Goal: Task Accomplishment & Management: Use online tool/utility

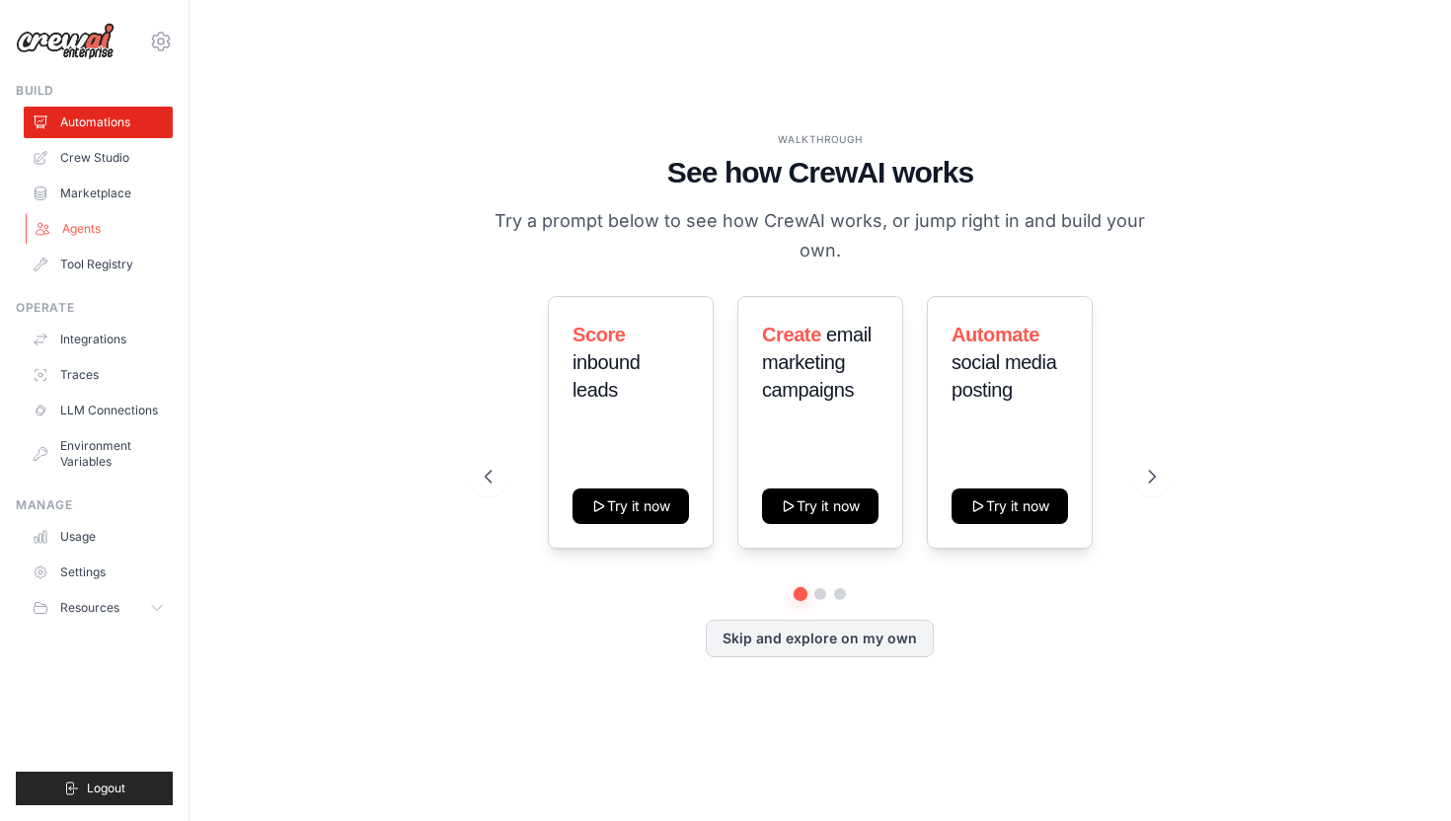
click at [92, 223] on link "Agents" at bounding box center [100, 229] width 149 height 32
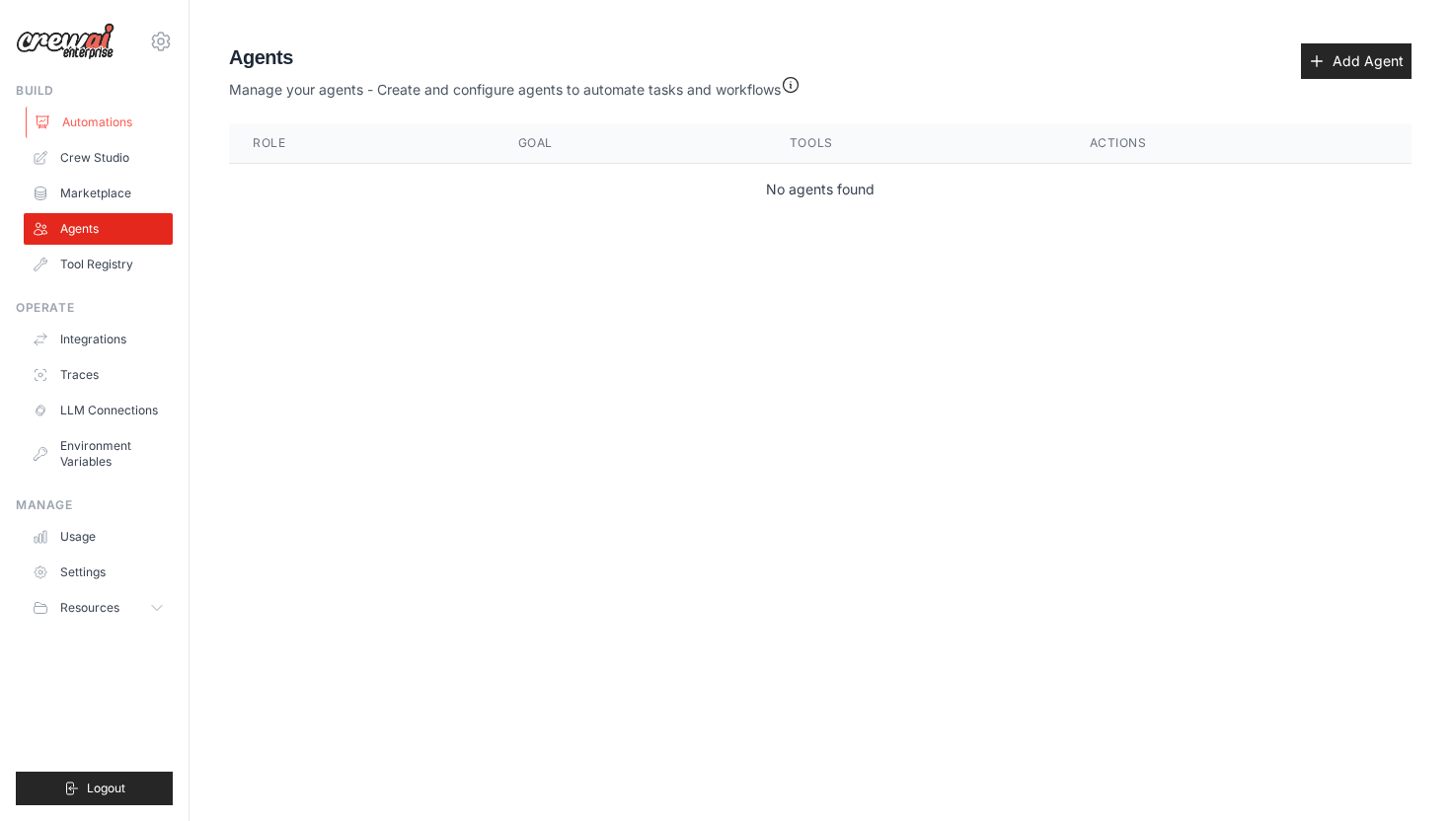
click at [93, 122] on link "Automations" at bounding box center [100, 123] width 149 height 32
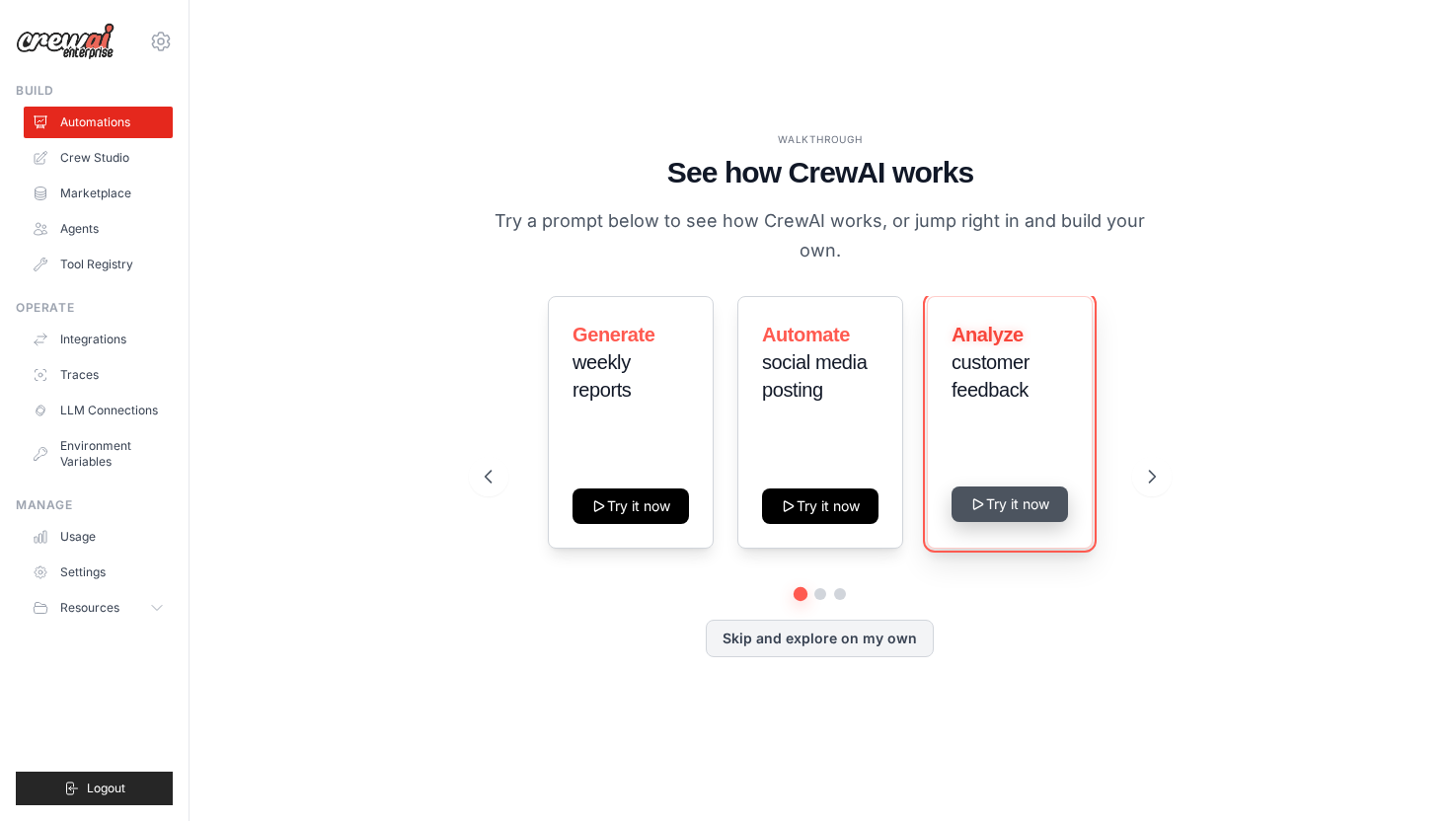
click at [1007, 502] on button "Try it now" at bounding box center [1010, 505] width 116 height 36
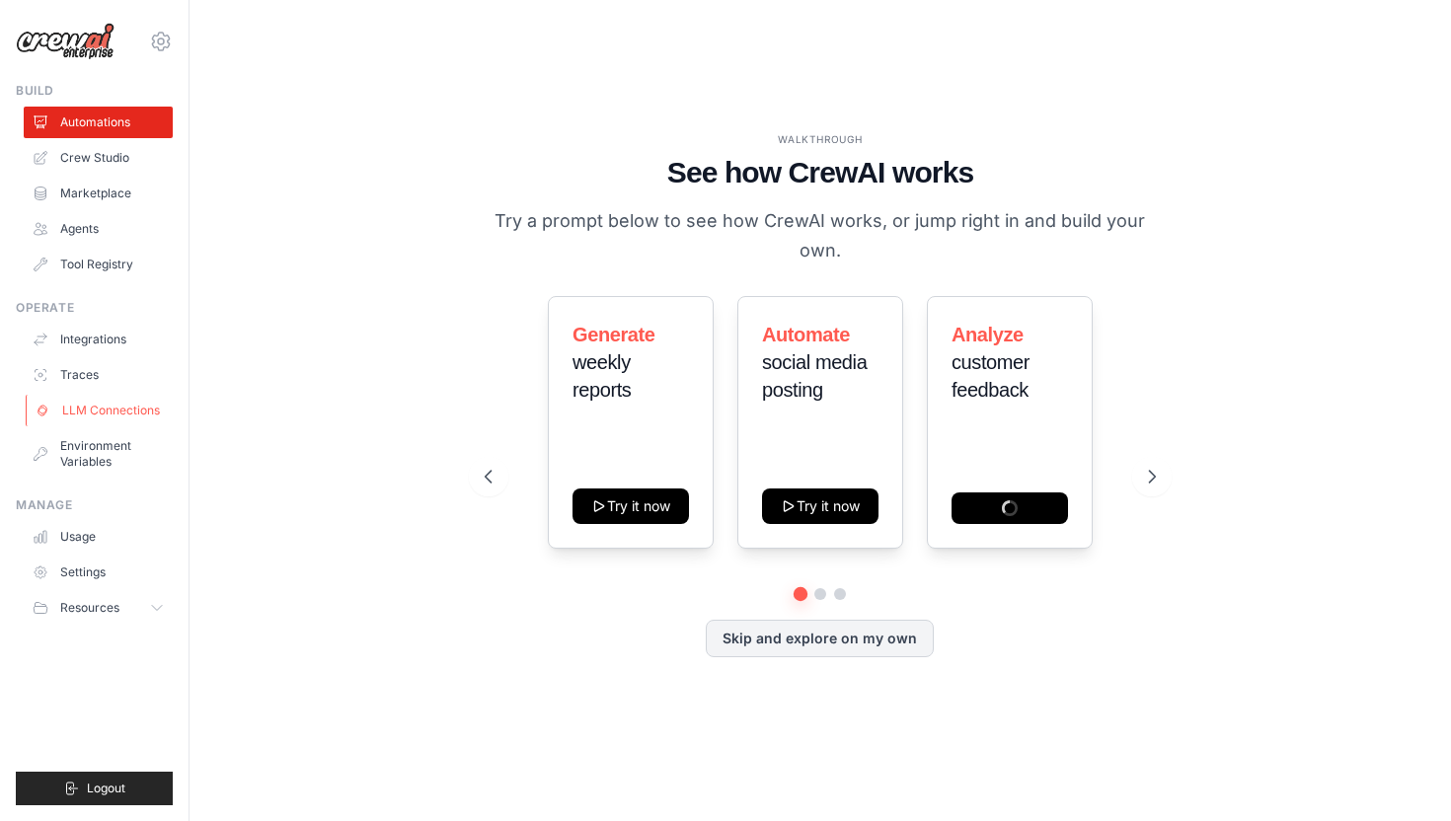
click at [101, 408] on link "LLM Connections" at bounding box center [100, 411] width 149 height 32
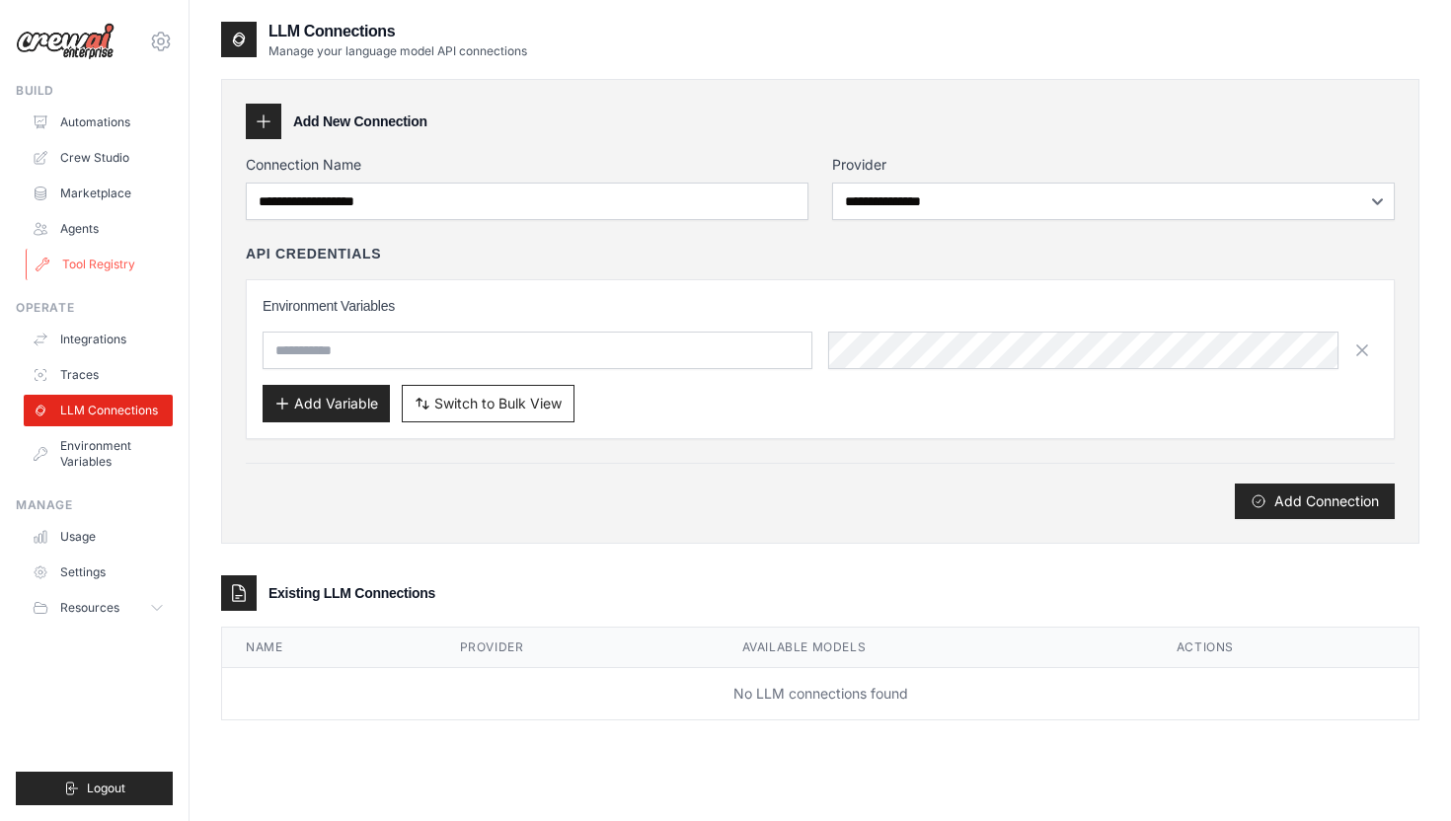
click at [100, 252] on link "Tool Registry" at bounding box center [100, 265] width 149 height 32
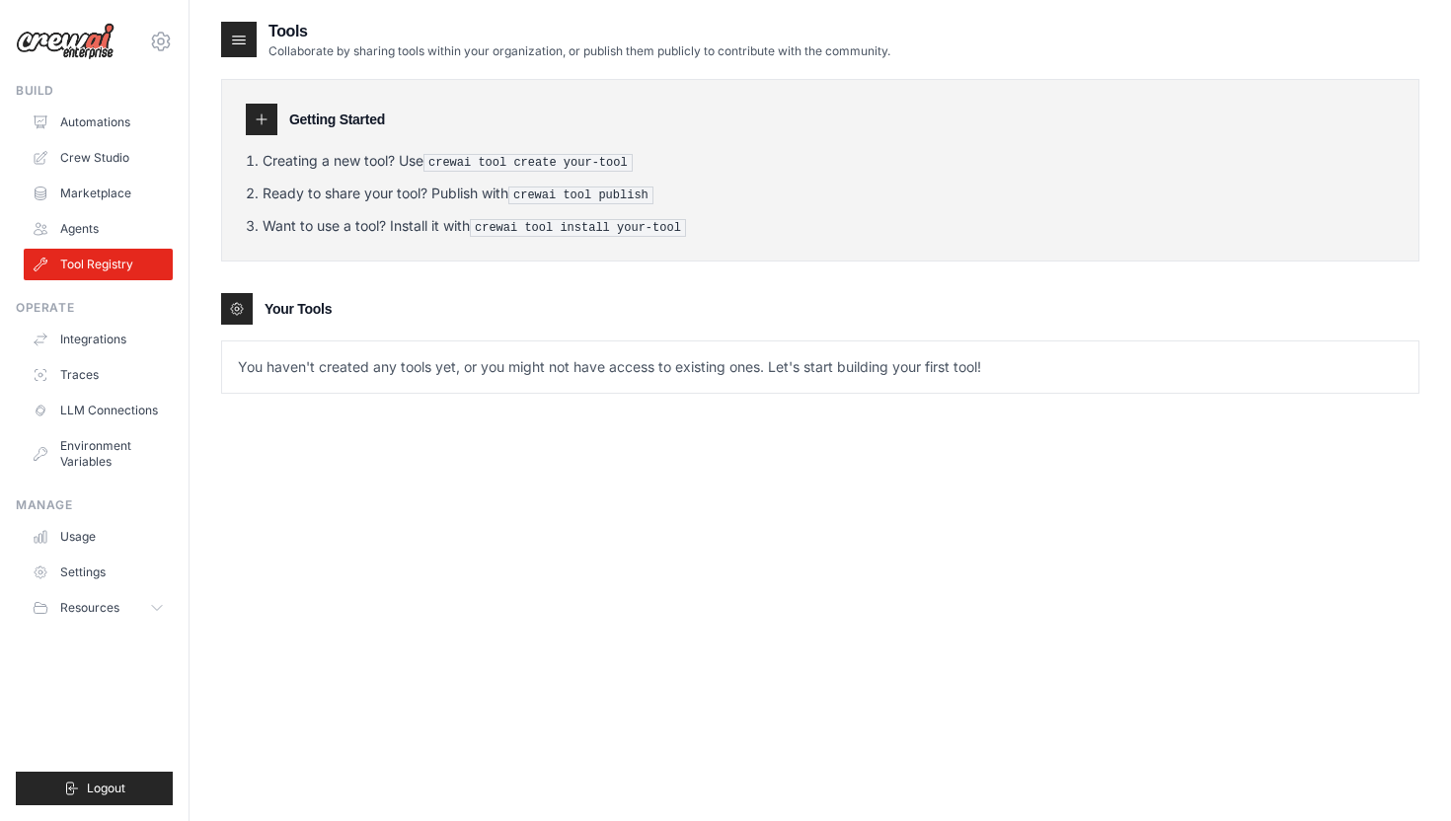
click at [502, 161] on pre "crewai tool create your-tool" at bounding box center [527, 163] width 209 height 18
click at [273, 378] on p "You haven't created any tools yet, or you might not have access to existing one…" at bounding box center [820, 367] width 1196 height 51
click at [106, 229] on link "Agents" at bounding box center [100, 229] width 149 height 32
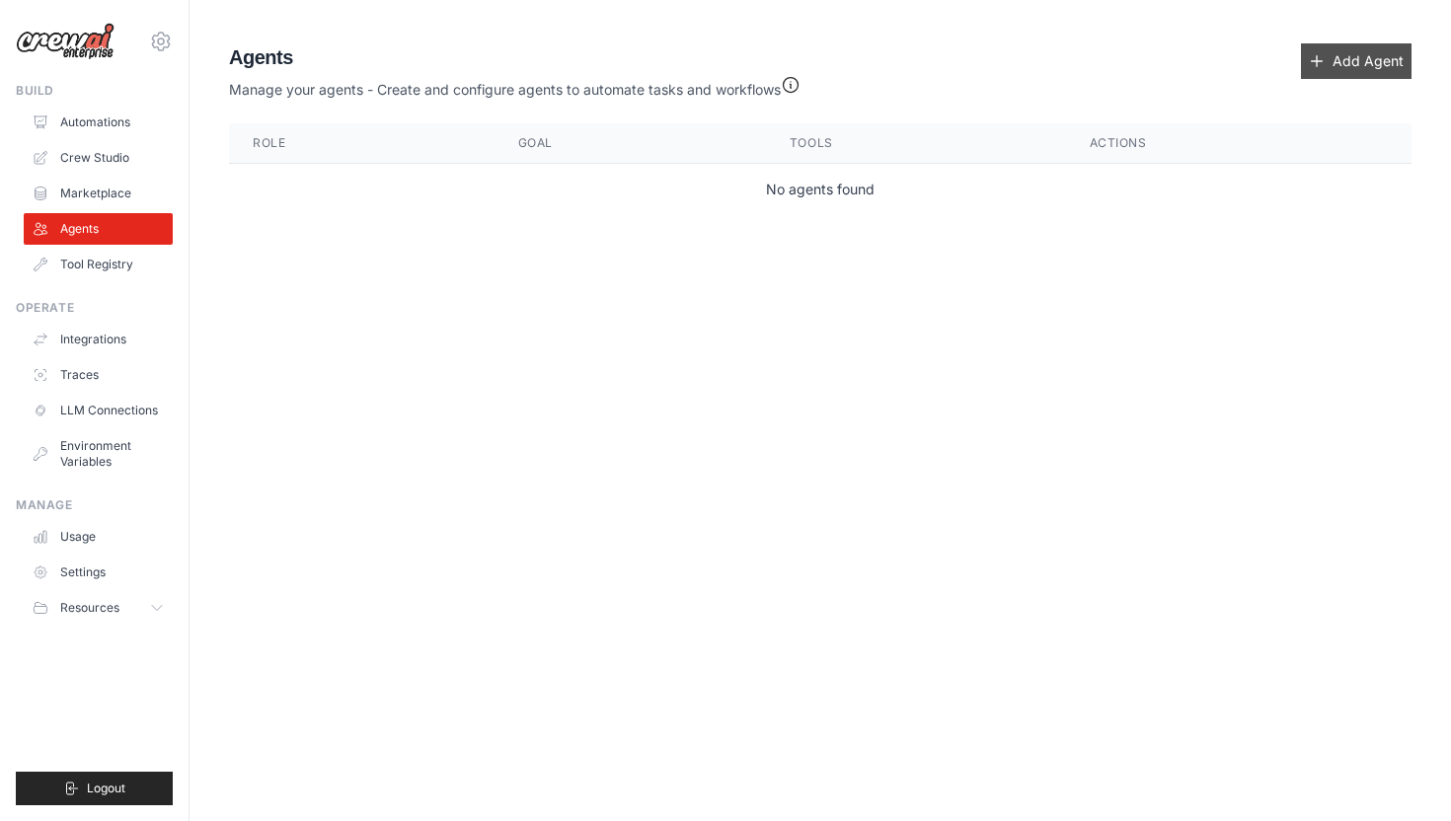
click at [1389, 62] on link "Add Agent" at bounding box center [1356, 61] width 111 height 36
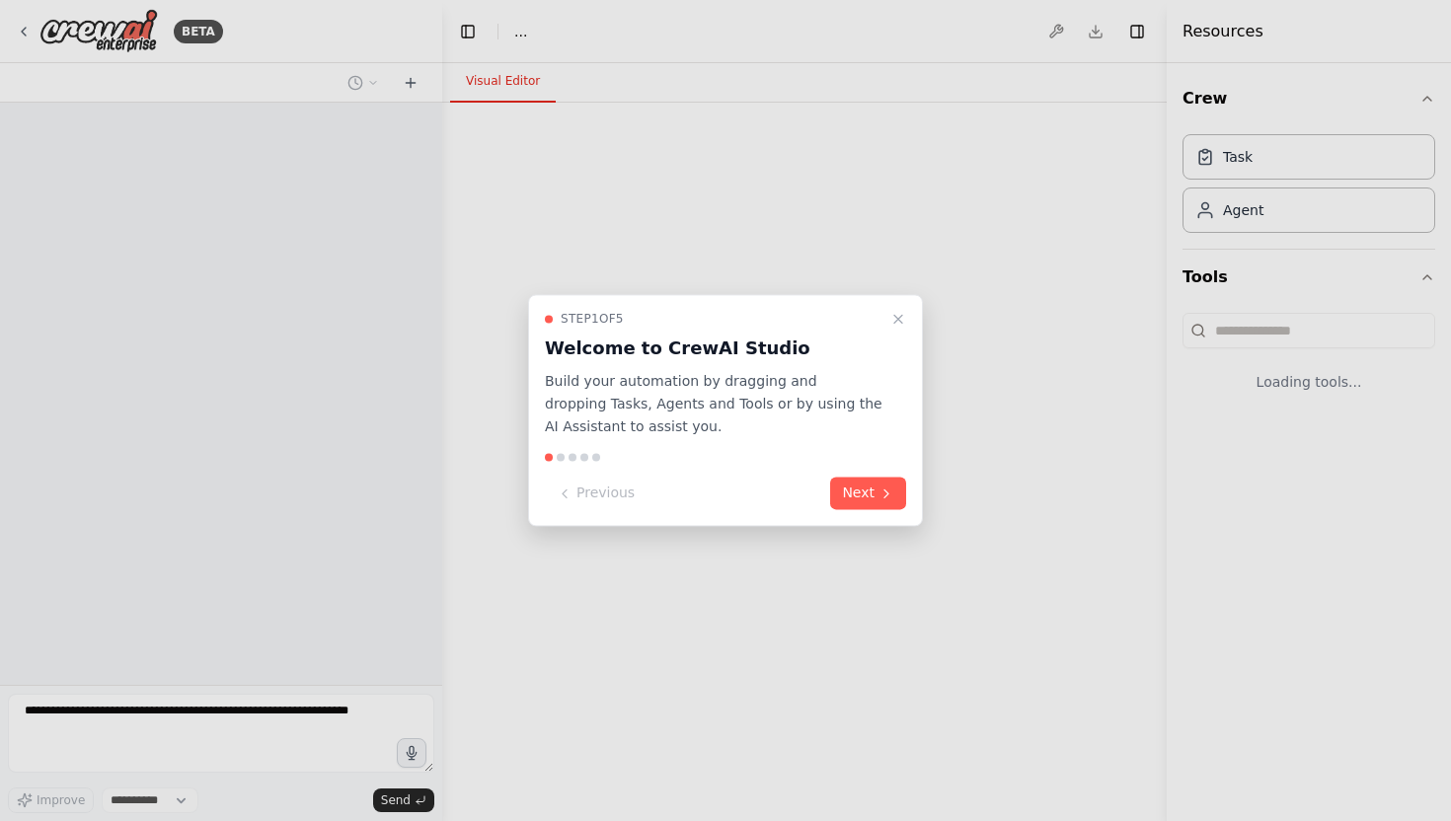
select select "****"
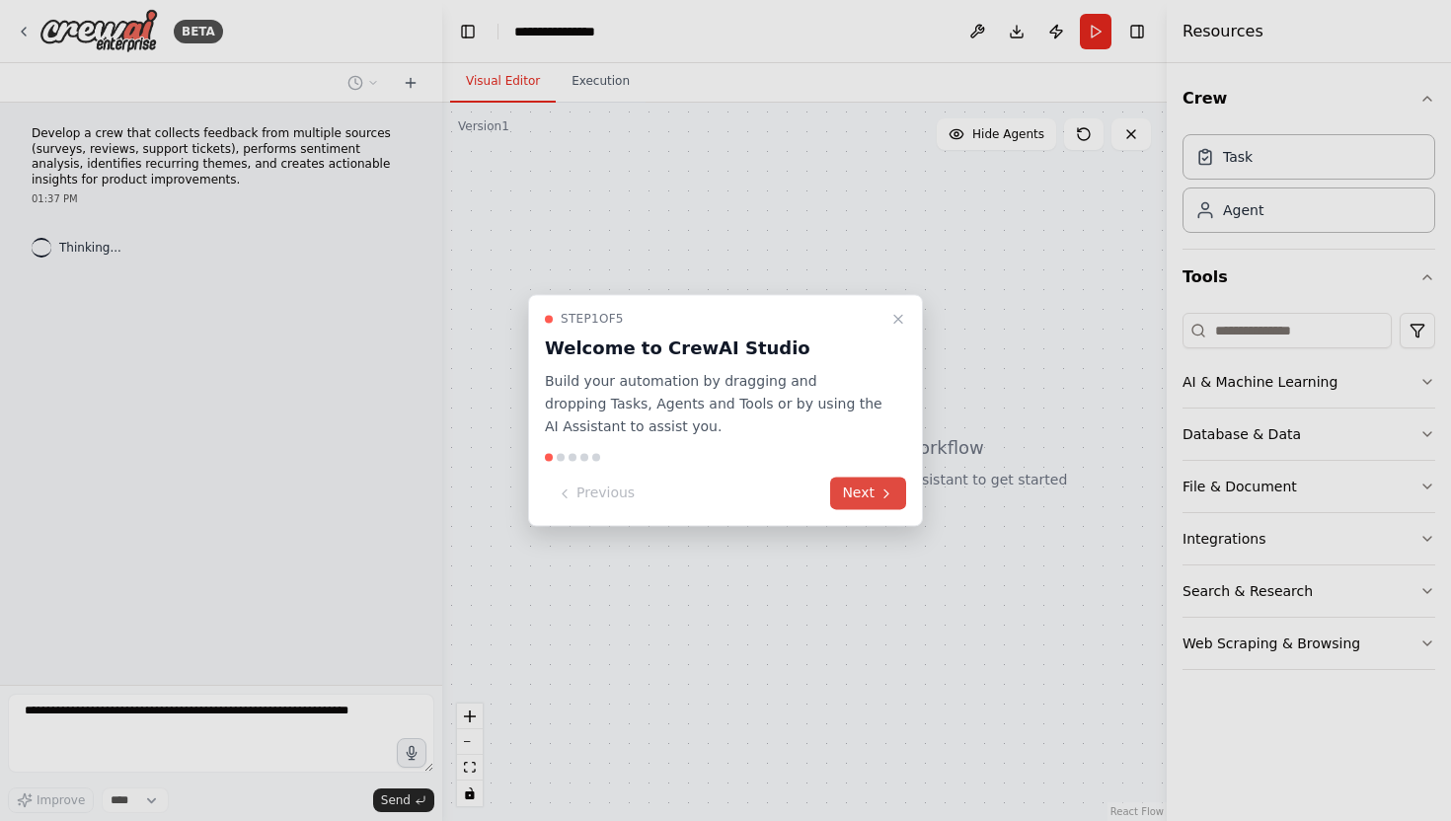
click at [860, 493] on button "Next" at bounding box center [868, 494] width 76 height 33
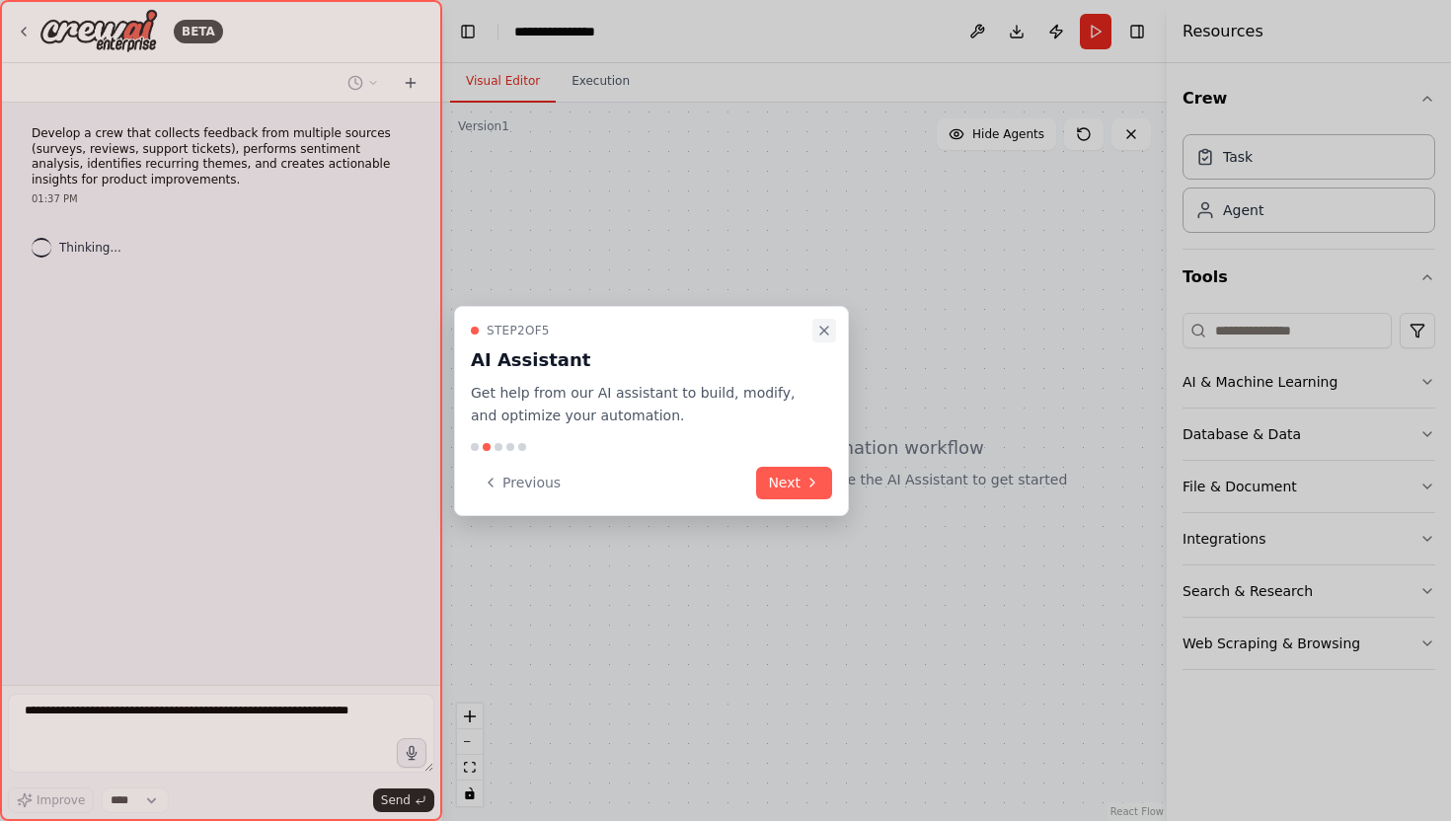
click at [830, 333] on icon "Close walkthrough" at bounding box center [824, 331] width 16 height 16
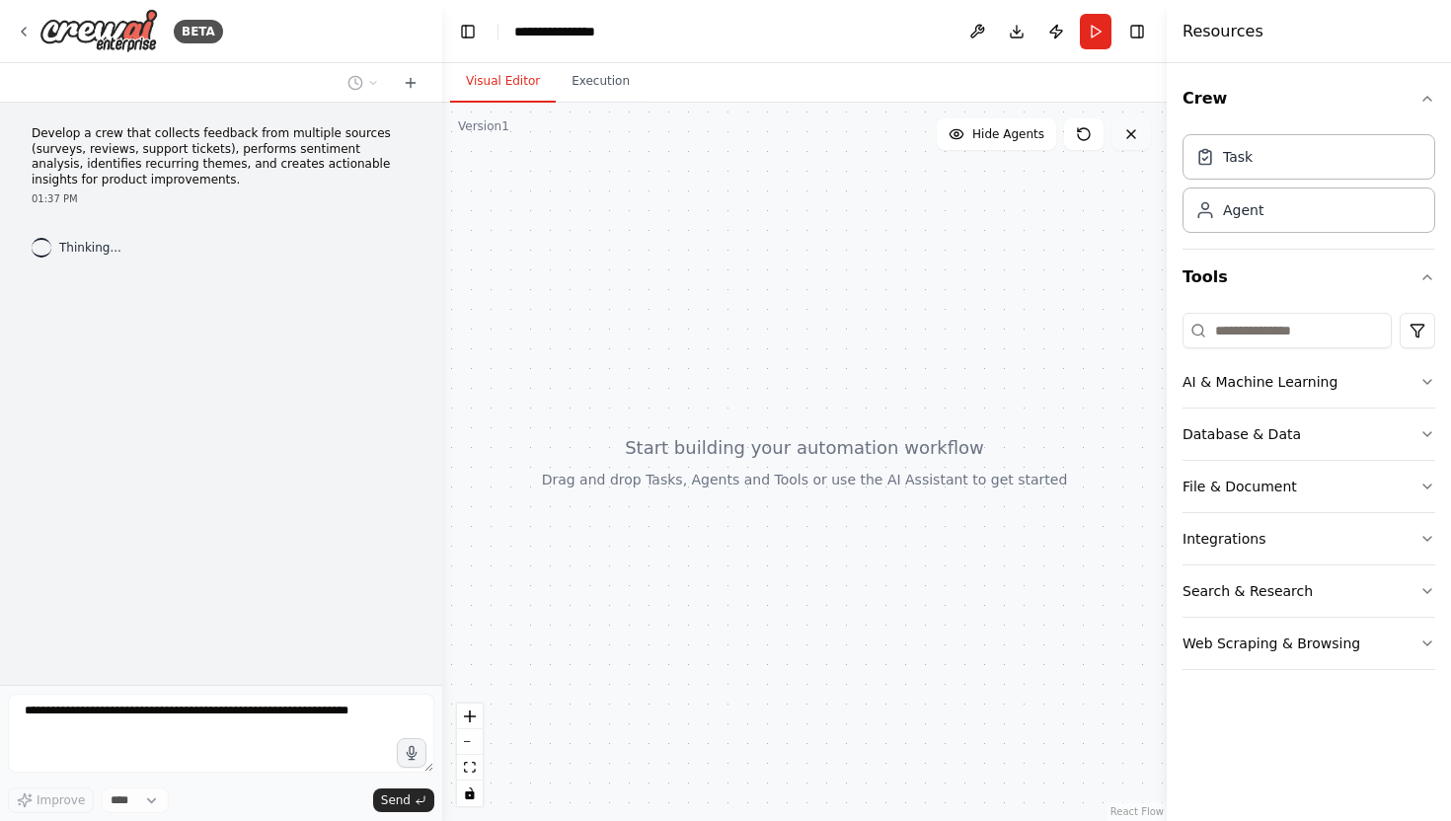
click at [1146, 139] on button at bounding box center [1130, 134] width 39 height 32
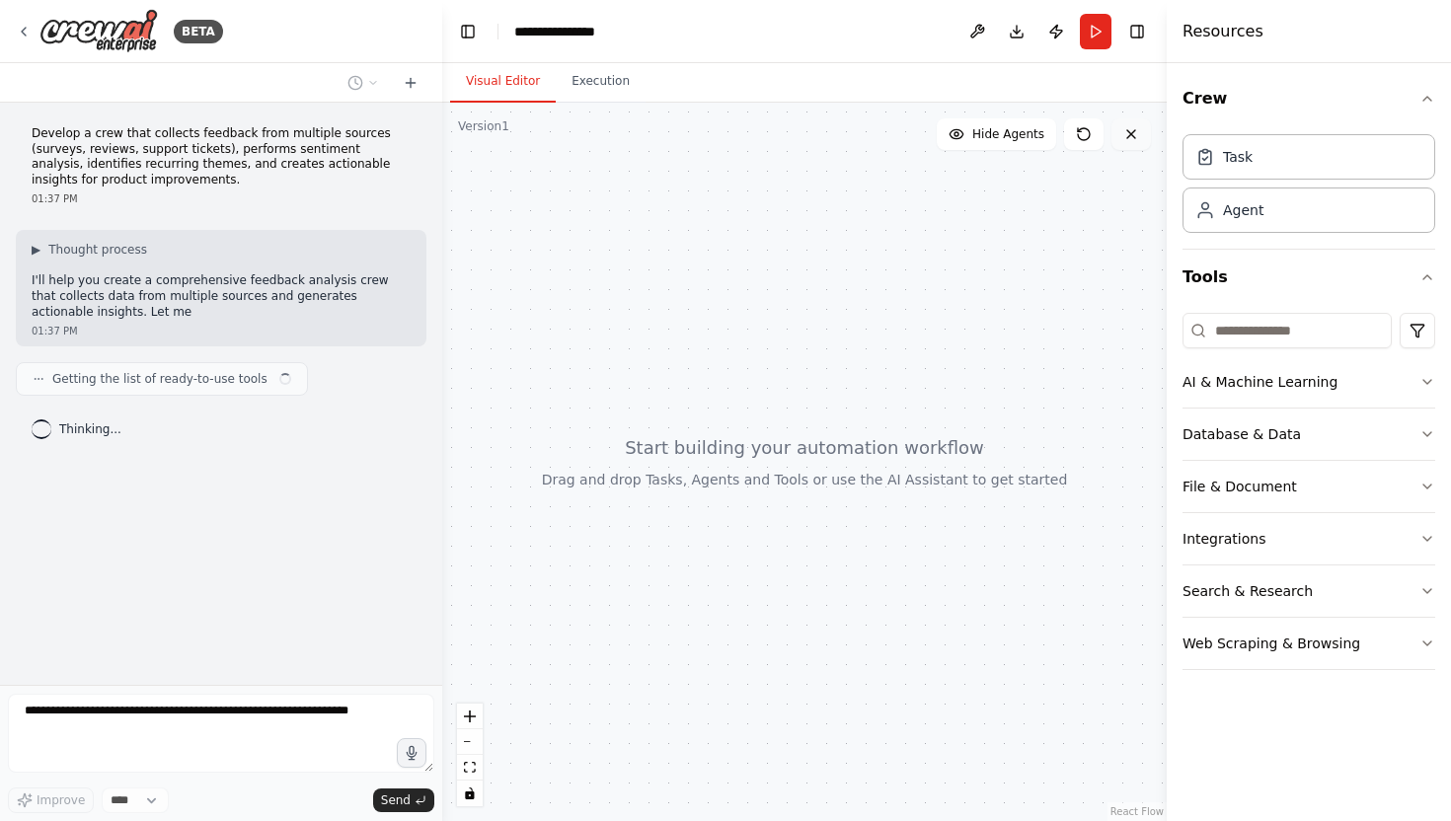
click at [1134, 129] on icon at bounding box center [1131, 134] width 16 height 16
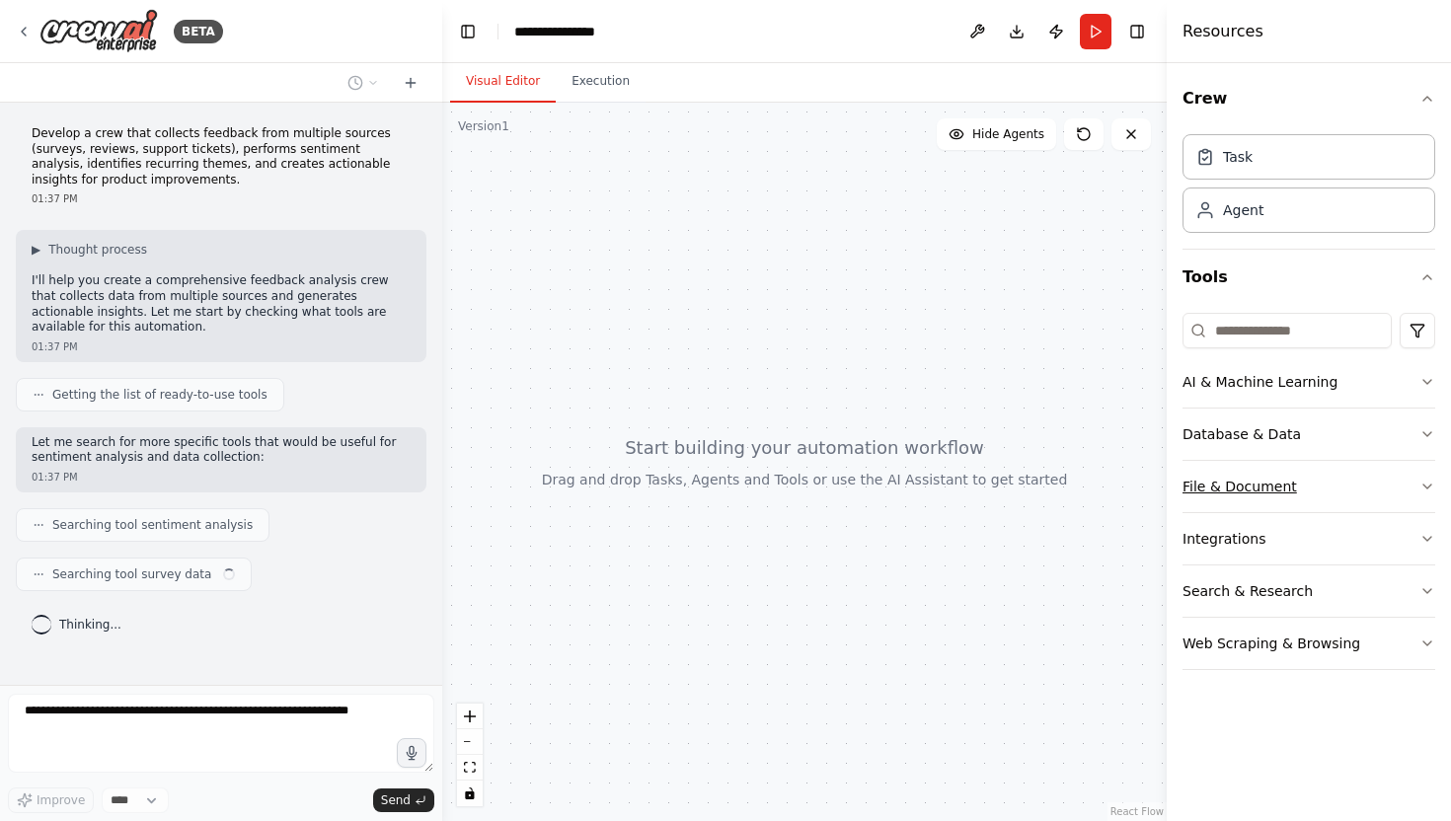
click at [1249, 478] on button "File & Document" at bounding box center [1309, 486] width 253 height 51
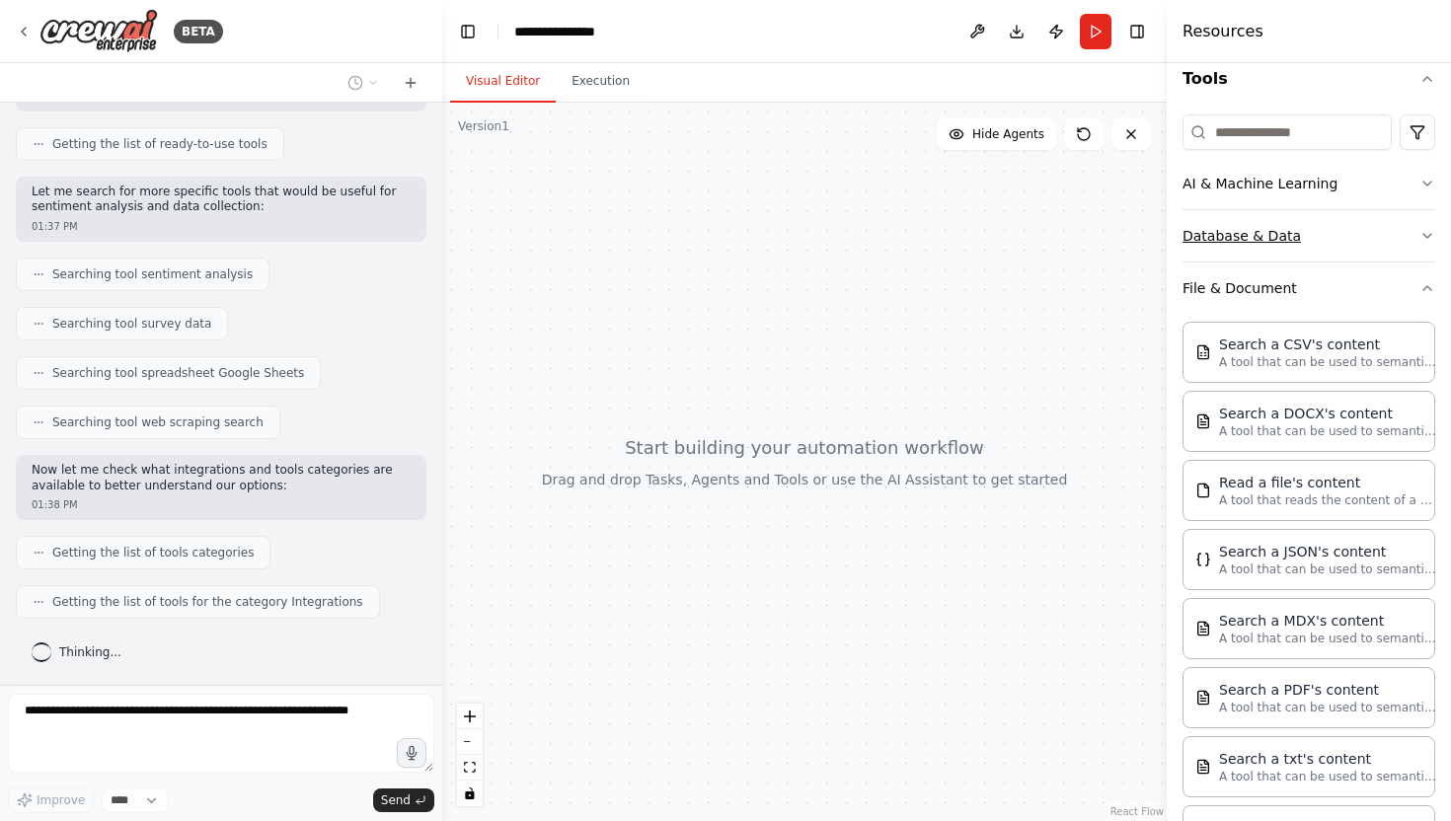
scroll to position [200, 0]
click at [1267, 228] on button "Database & Data" at bounding box center [1309, 233] width 253 height 51
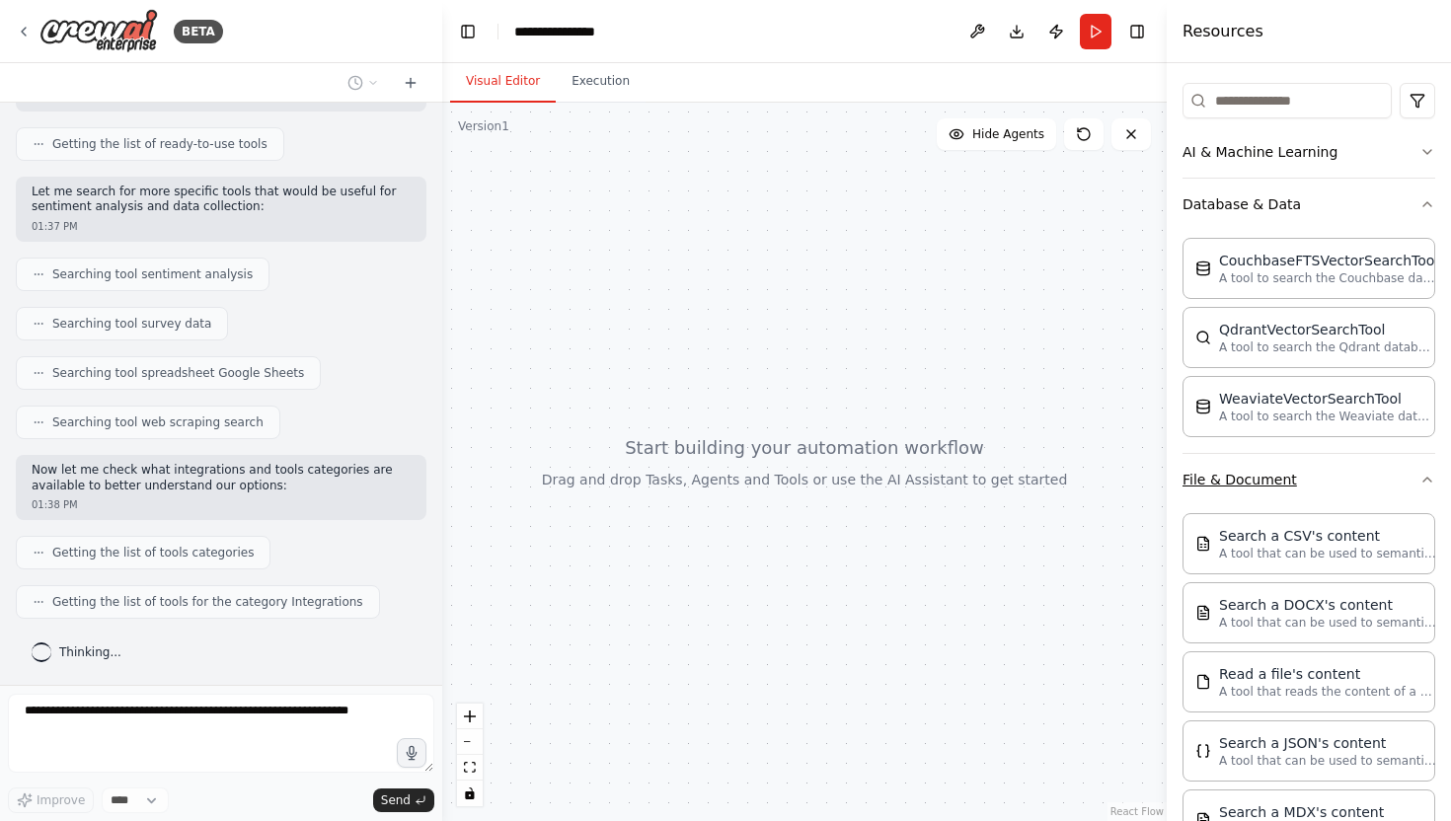
scroll to position [240, 0]
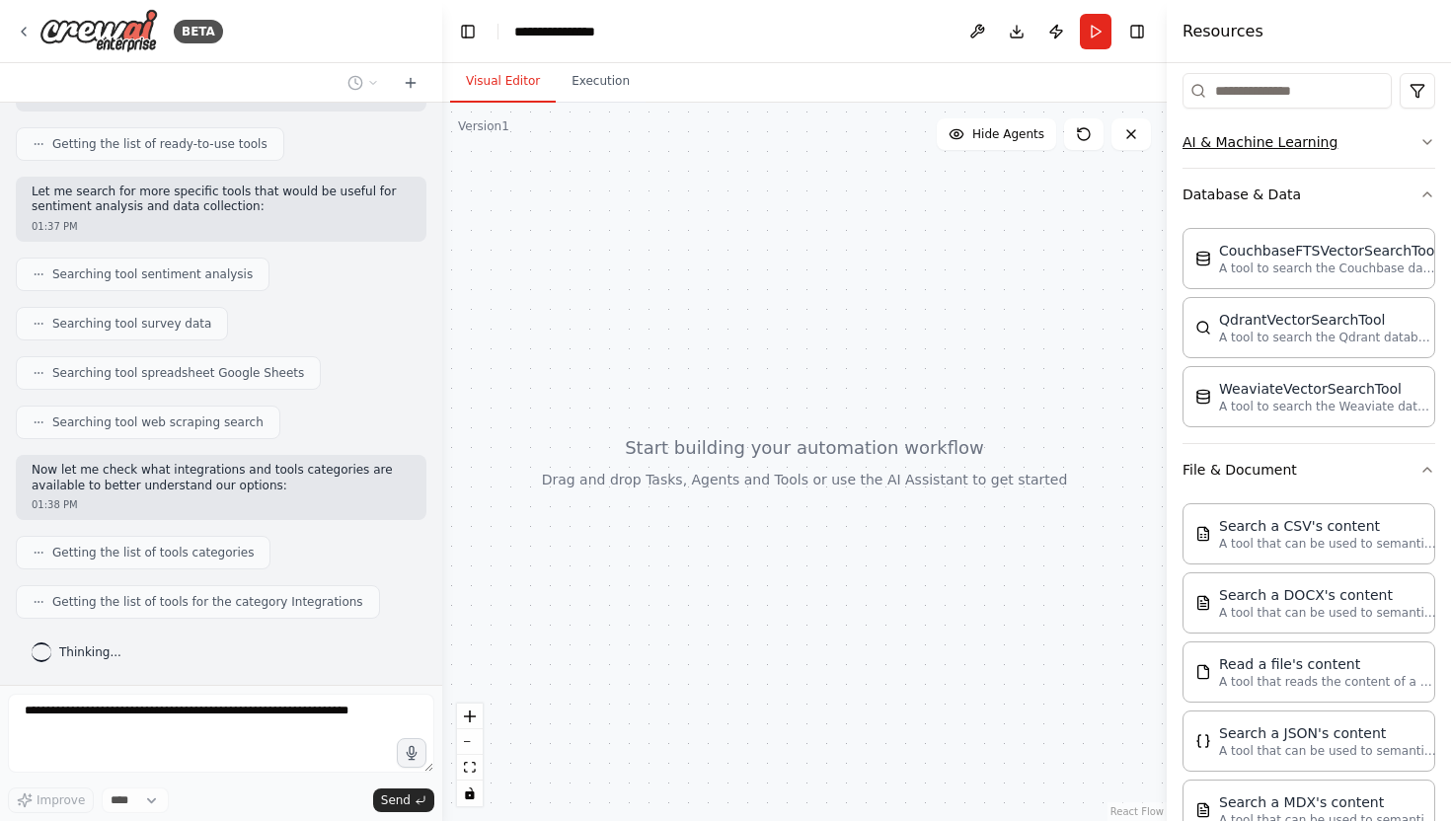
click at [1315, 142] on button "AI & Machine Learning" at bounding box center [1309, 141] width 253 height 51
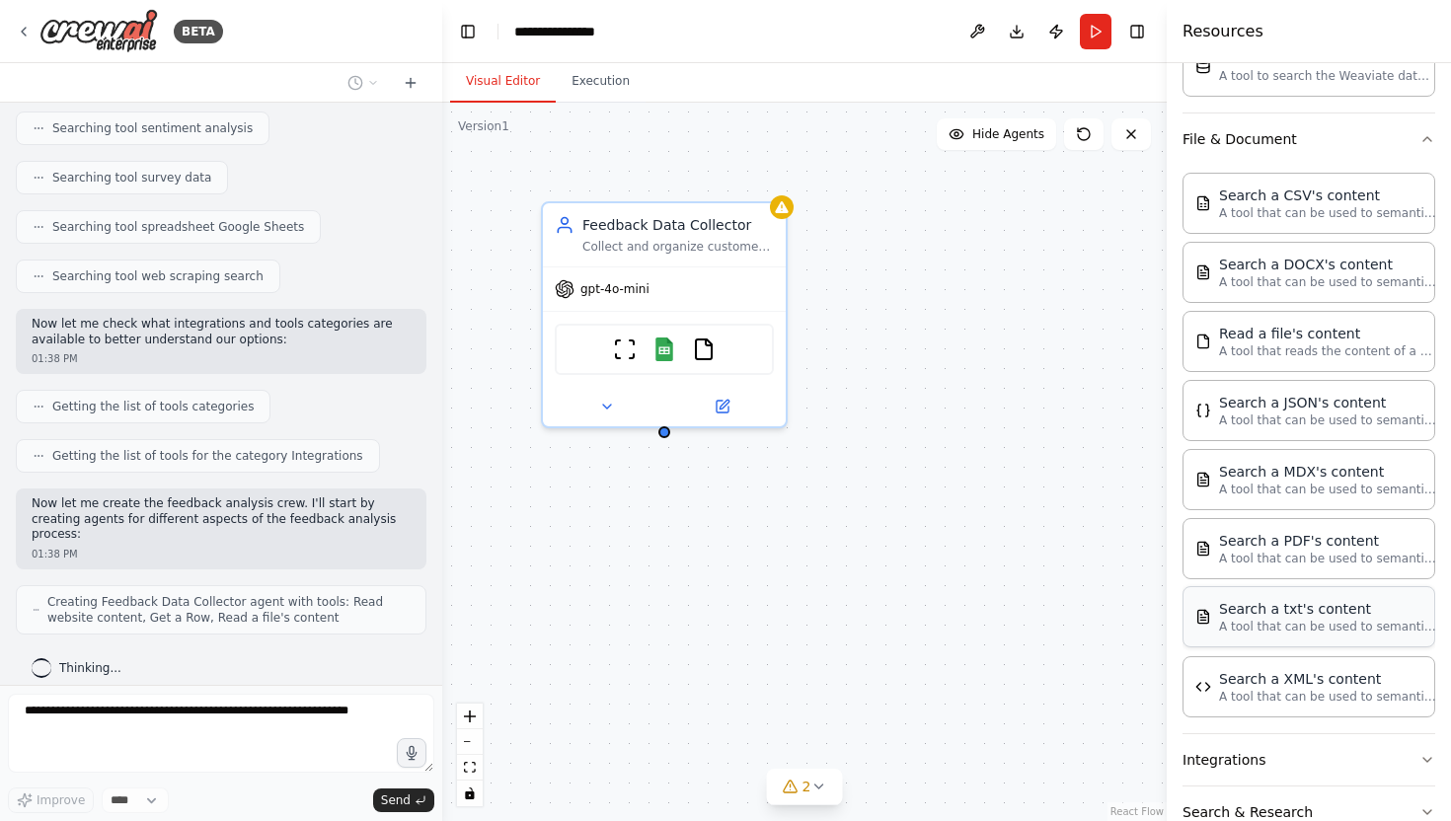
scroll to position [852, 0]
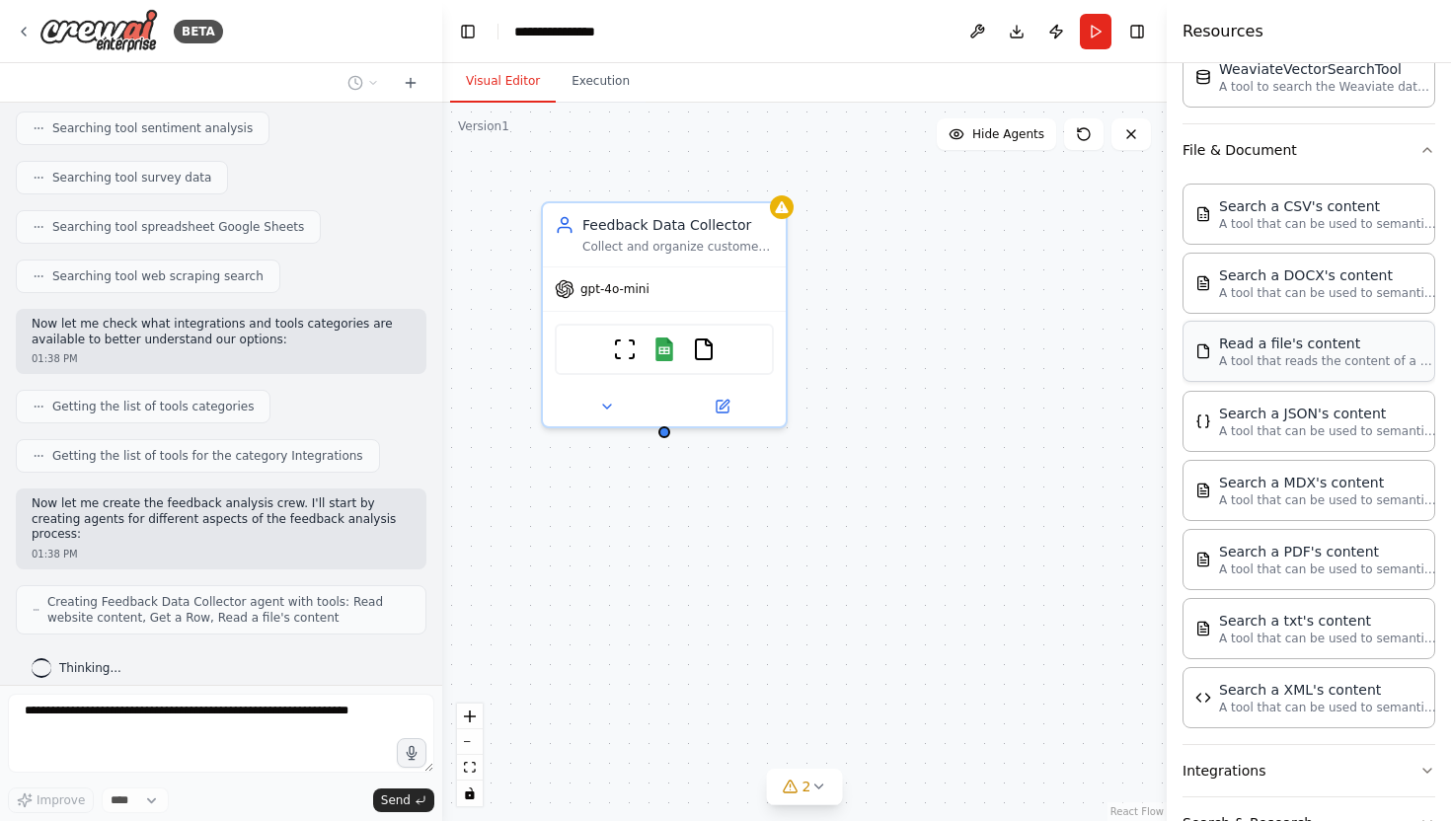
click at [1285, 361] on p "A tool that reads the content of a file. To use this tool, provide a 'file_path…" at bounding box center [1327, 361] width 217 height 16
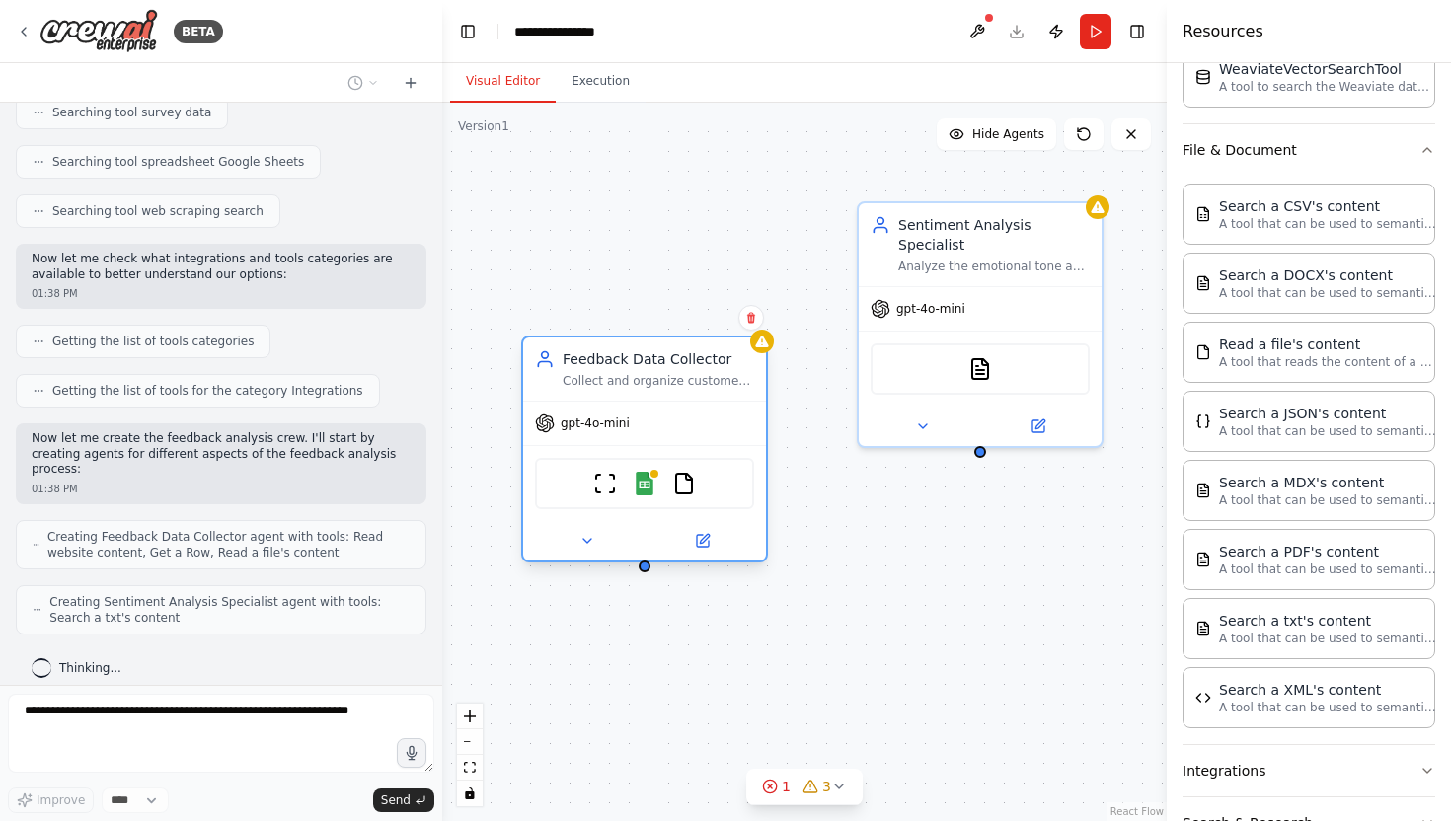
drag, startPoint x: 721, startPoint y: 306, endPoint x: 697, endPoint y: 442, distance: 138.3
click at [697, 442] on div "gpt-4o-mini" at bounding box center [644, 423] width 243 height 43
click at [754, 323] on icon at bounding box center [751, 318] width 12 height 12
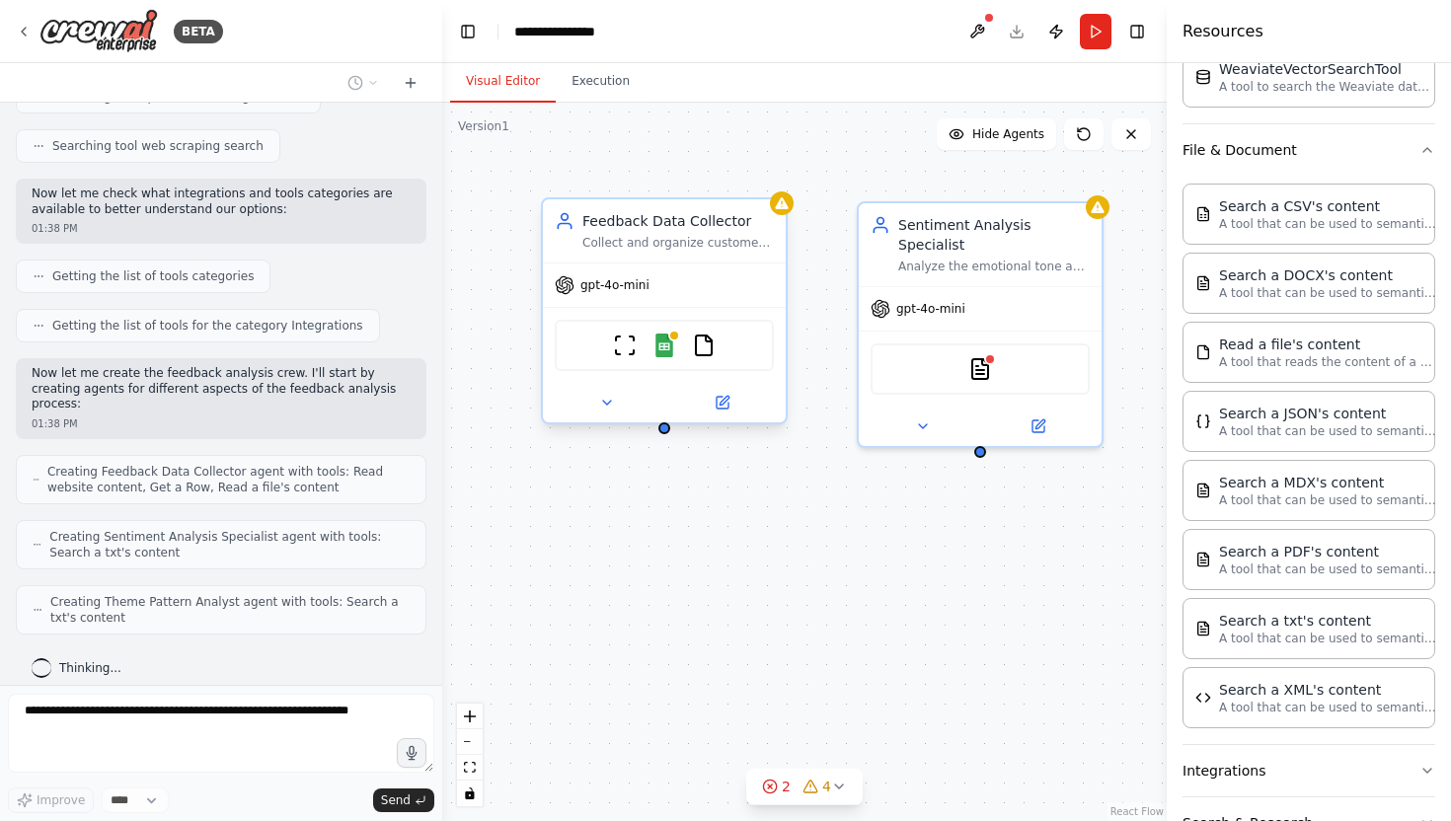
scroll to position [592, 0]
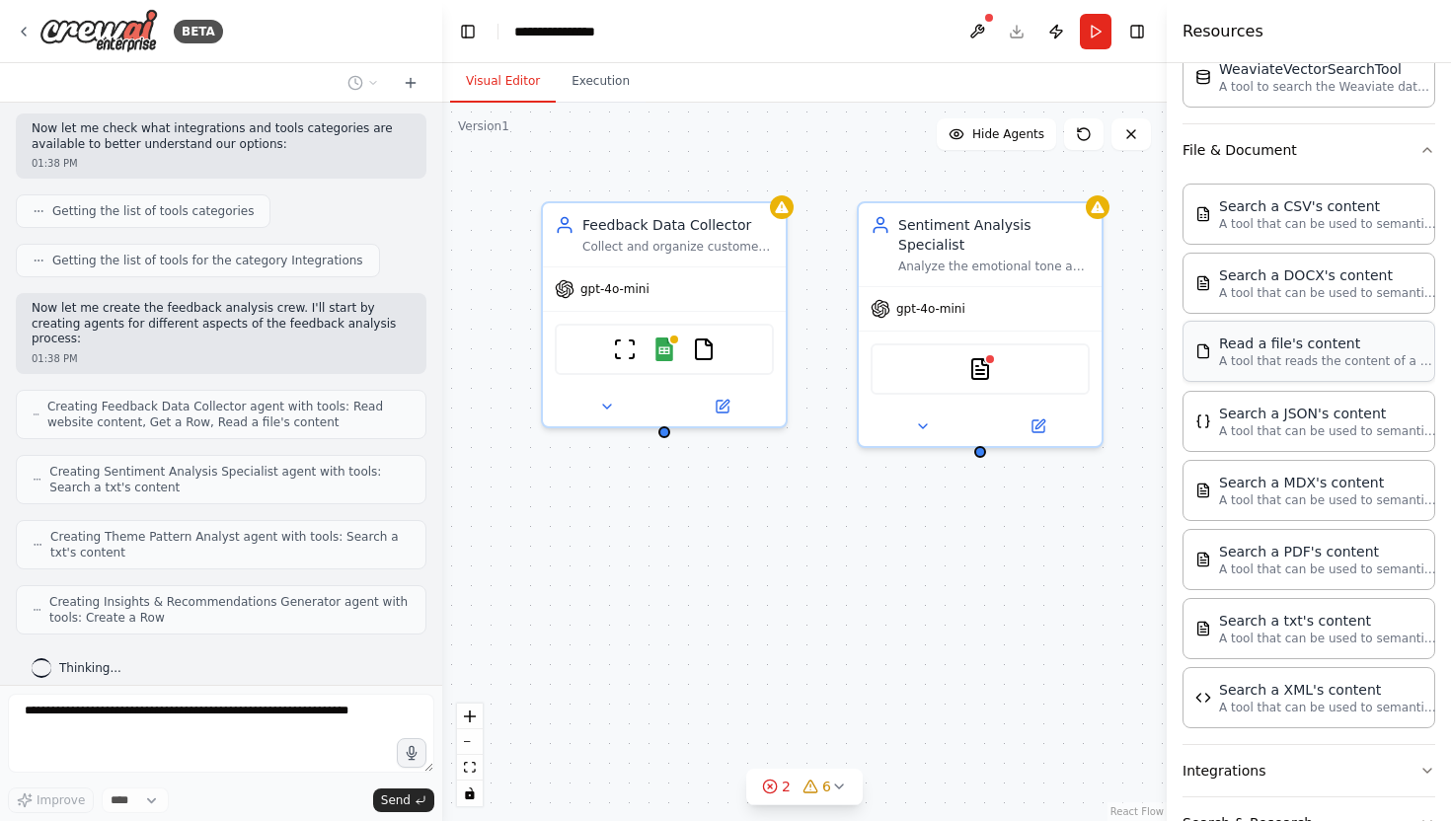
click at [1288, 358] on p "A tool that reads the content of a file. To use this tool, provide a 'file_path…" at bounding box center [1327, 361] width 217 height 16
click at [1288, 359] on p "A tool that reads the content of a file. To use this tool, provide a 'file_path…" at bounding box center [1327, 361] width 217 height 16
click at [975, 327] on div "TXTSearchTool" at bounding box center [980, 365] width 243 height 76
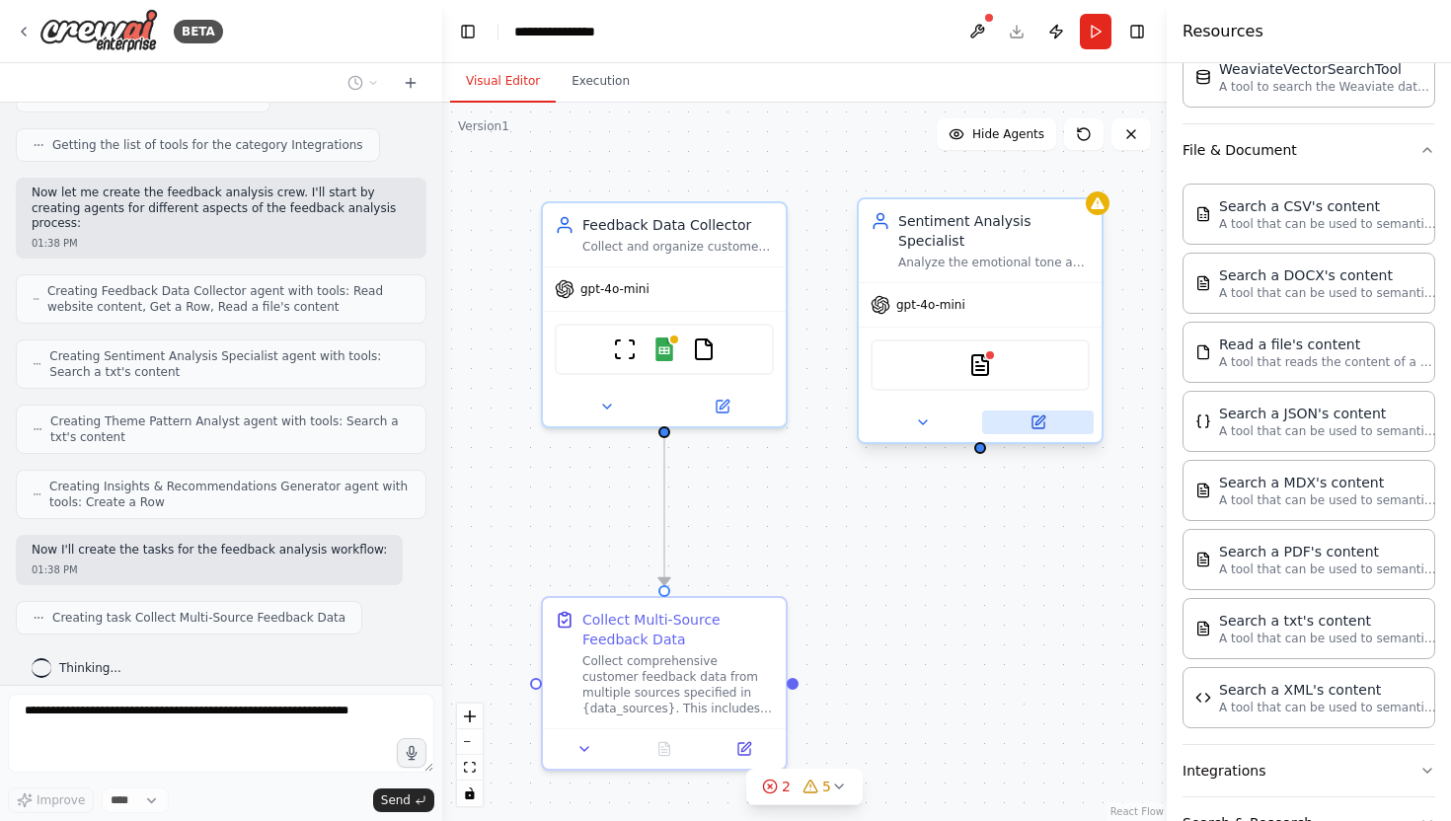
click at [1042, 416] on icon at bounding box center [1039, 420] width 9 height 9
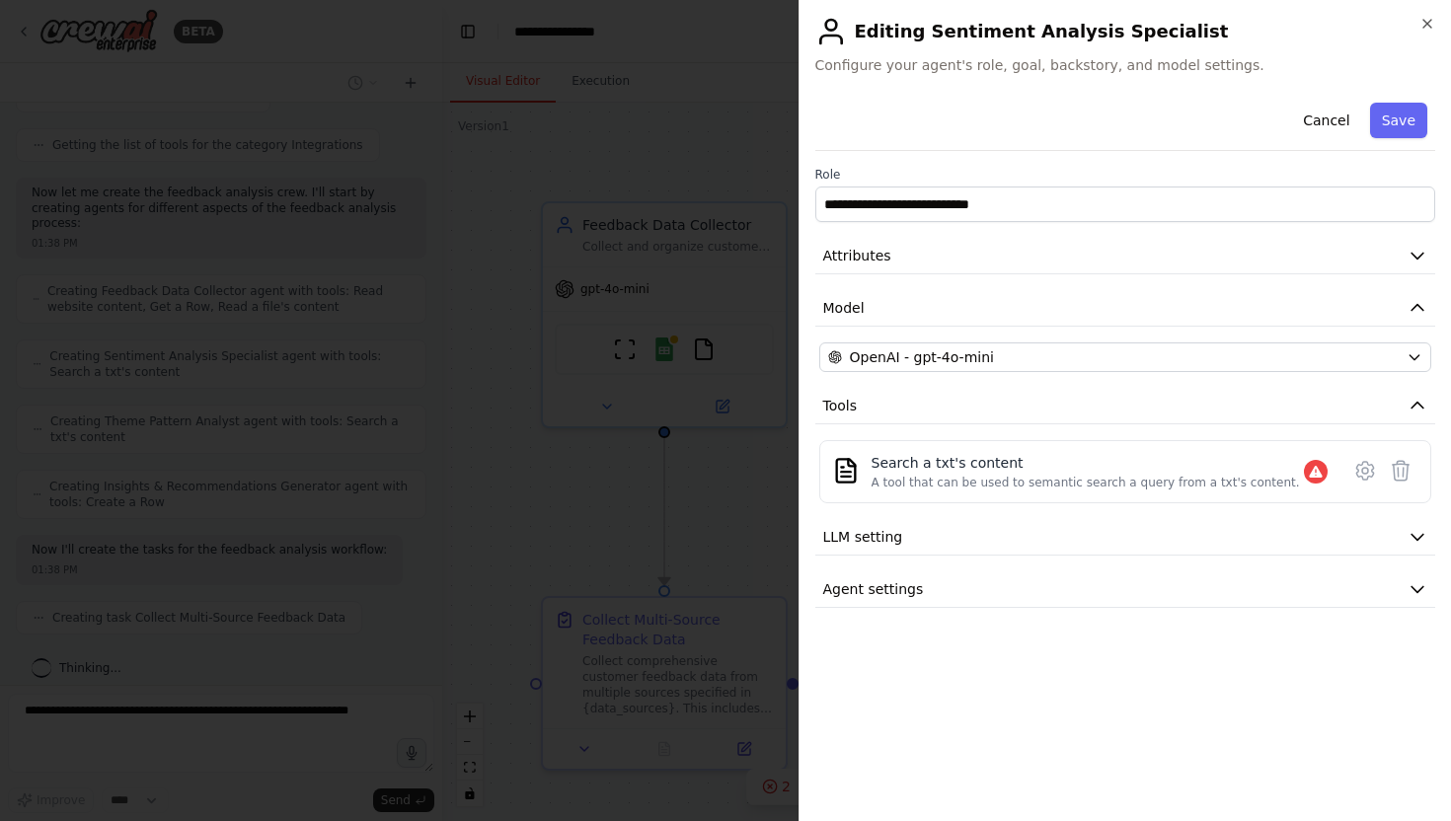
click at [1413, 24] on h2 "Editing Sentiment Analysis Specialist" at bounding box center [1125, 32] width 621 height 32
click at [1416, 25] on h2 "Editing Sentiment Analysis Specialist" at bounding box center [1125, 32] width 621 height 32
click at [1443, 25] on div "**********" at bounding box center [1125, 410] width 653 height 821
click at [1433, 25] on icon "button" at bounding box center [1427, 24] width 16 height 16
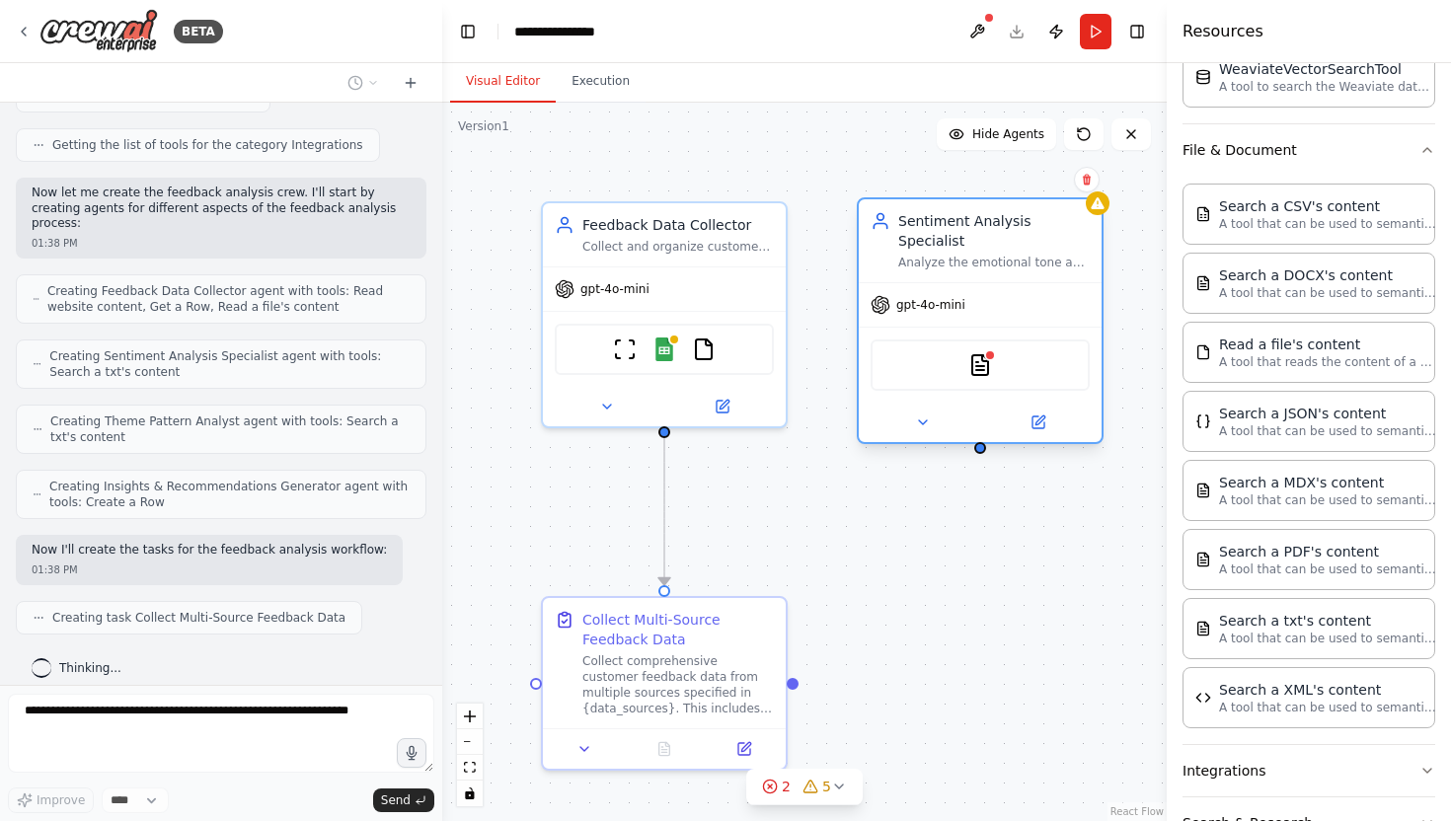
scroll to position [757, 0]
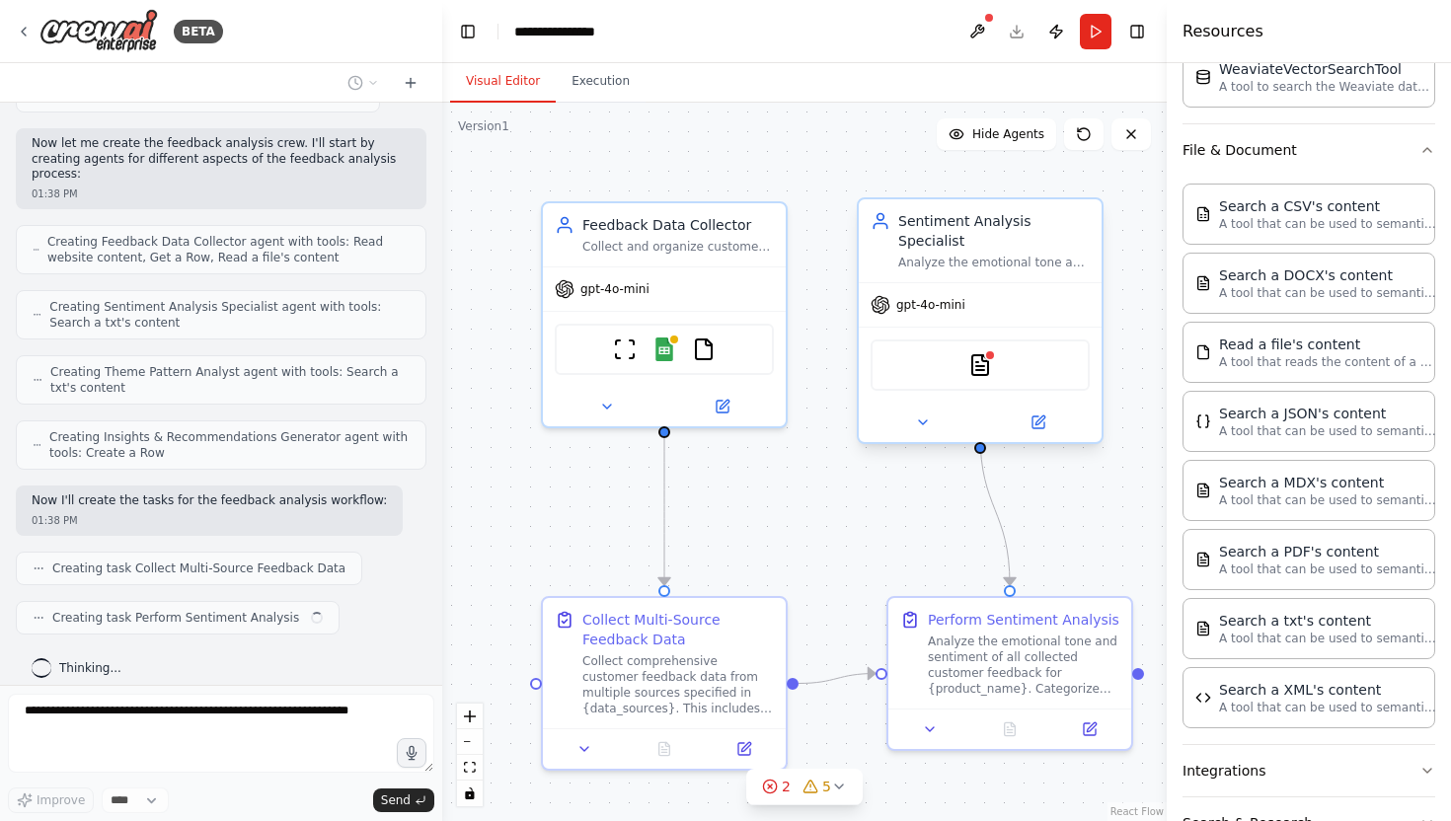
click at [923, 418] on div at bounding box center [980, 422] width 243 height 39
click at [768, 793] on circle at bounding box center [769, 786] width 13 height 13
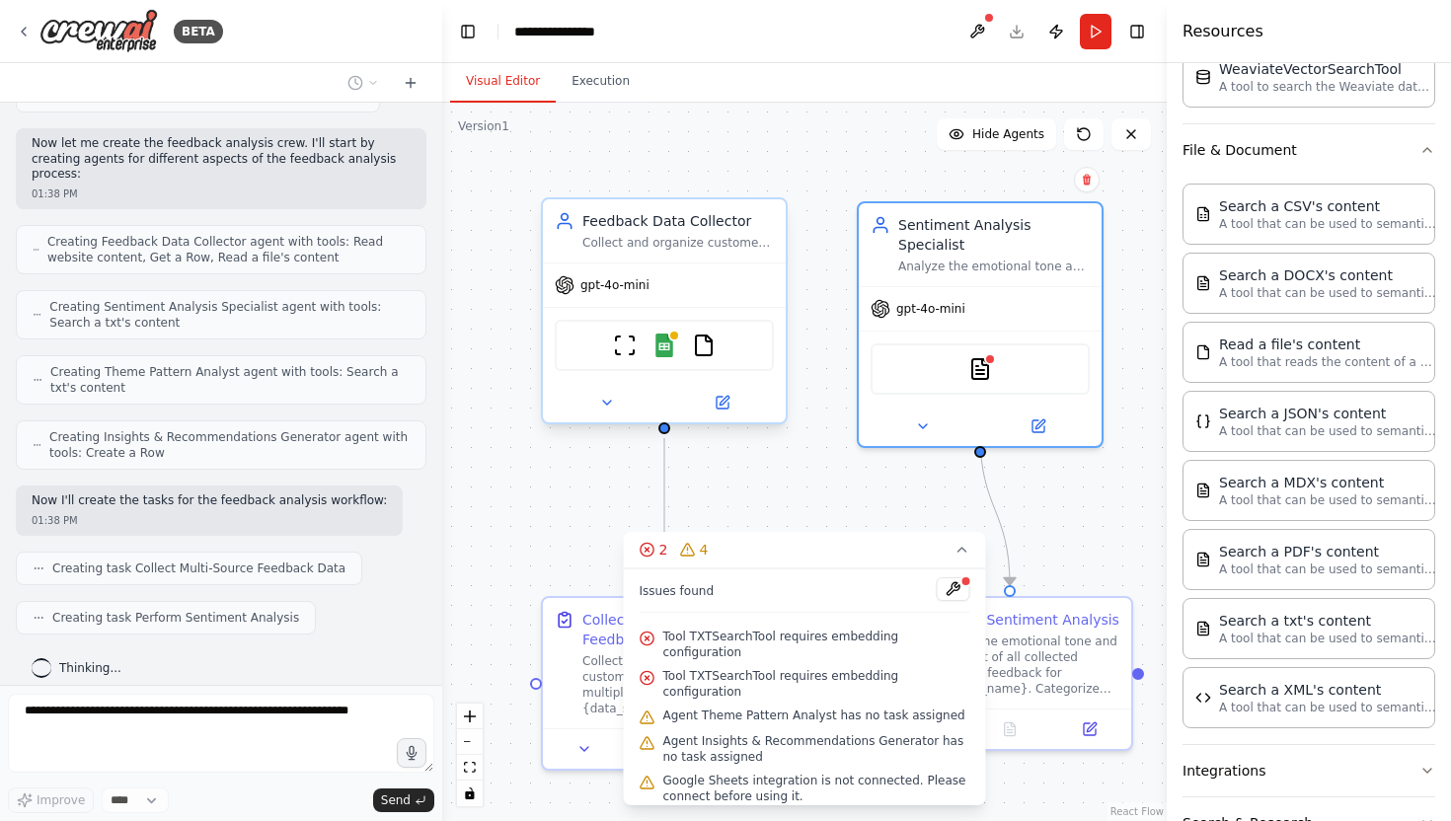
click at [723, 261] on div "Feedback Data Collector Collect and organize customer feedback data from multip…" at bounding box center [664, 230] width 243 height 63
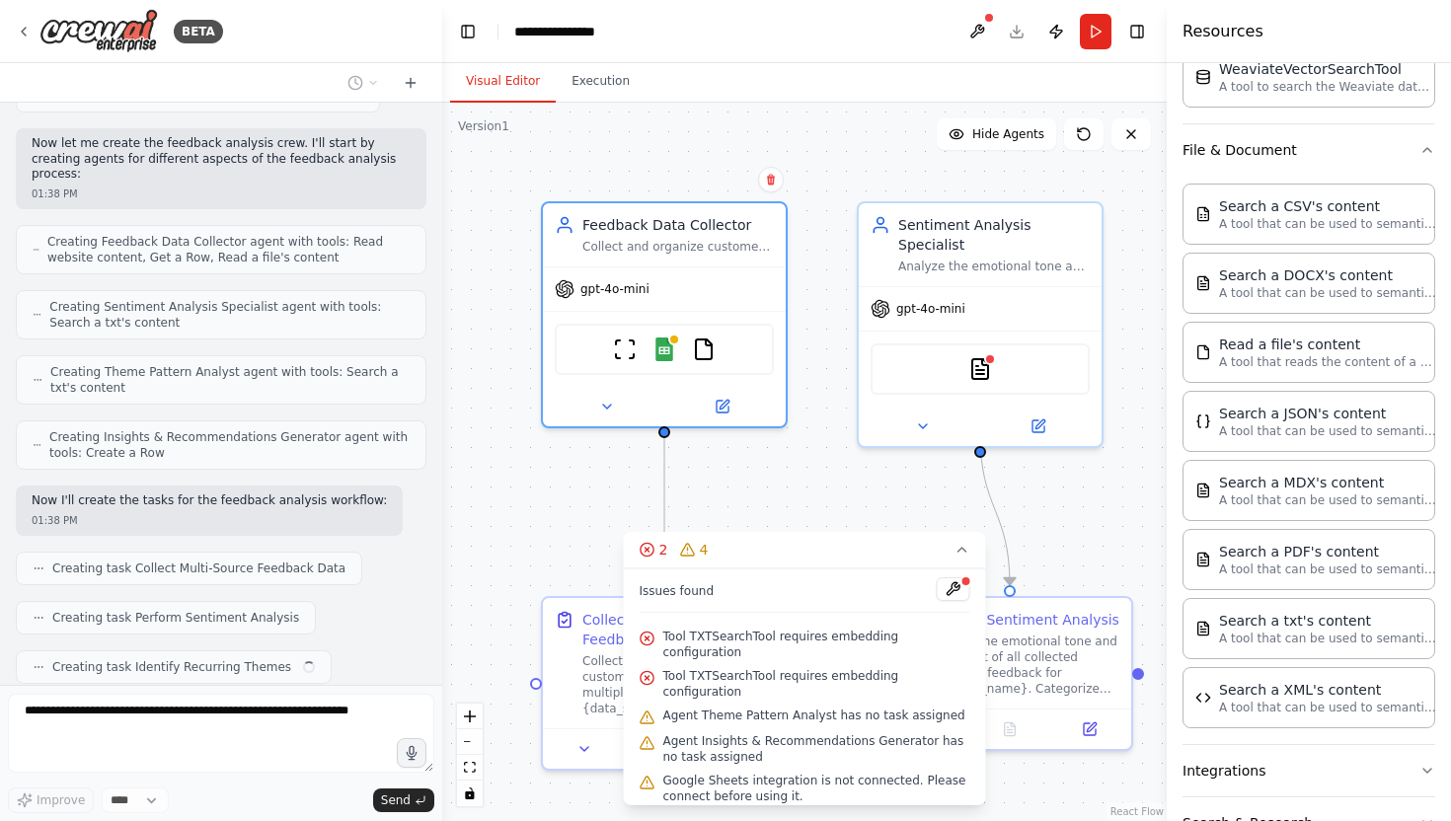
scroll to position [806, 0]
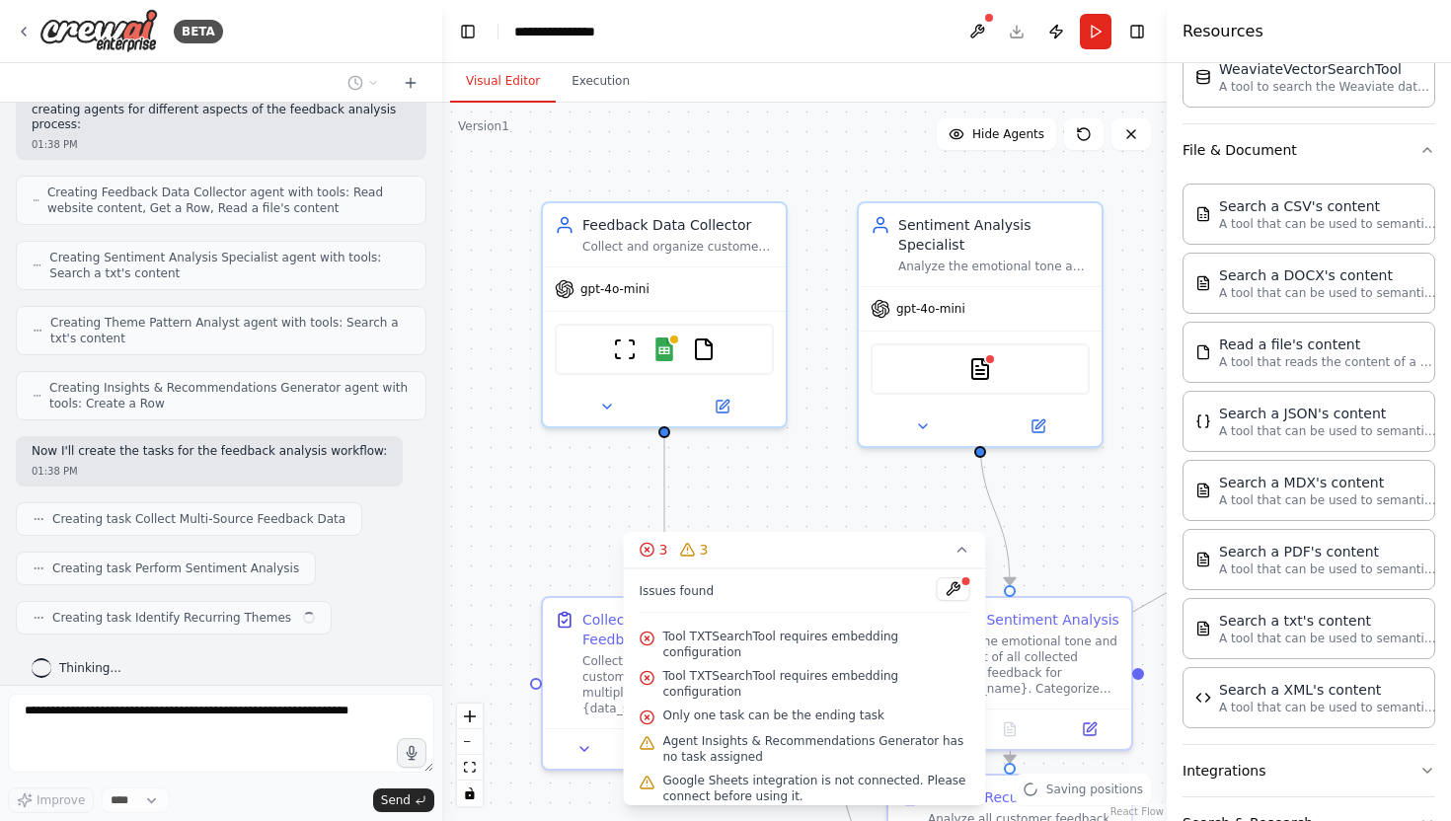
click at [775, 179] on div ".deletable-edge-delete-btn { width: 20px; height: 20px; border: 0px solid #ffff…" at bounding box center [804, 462] width 725 height 719
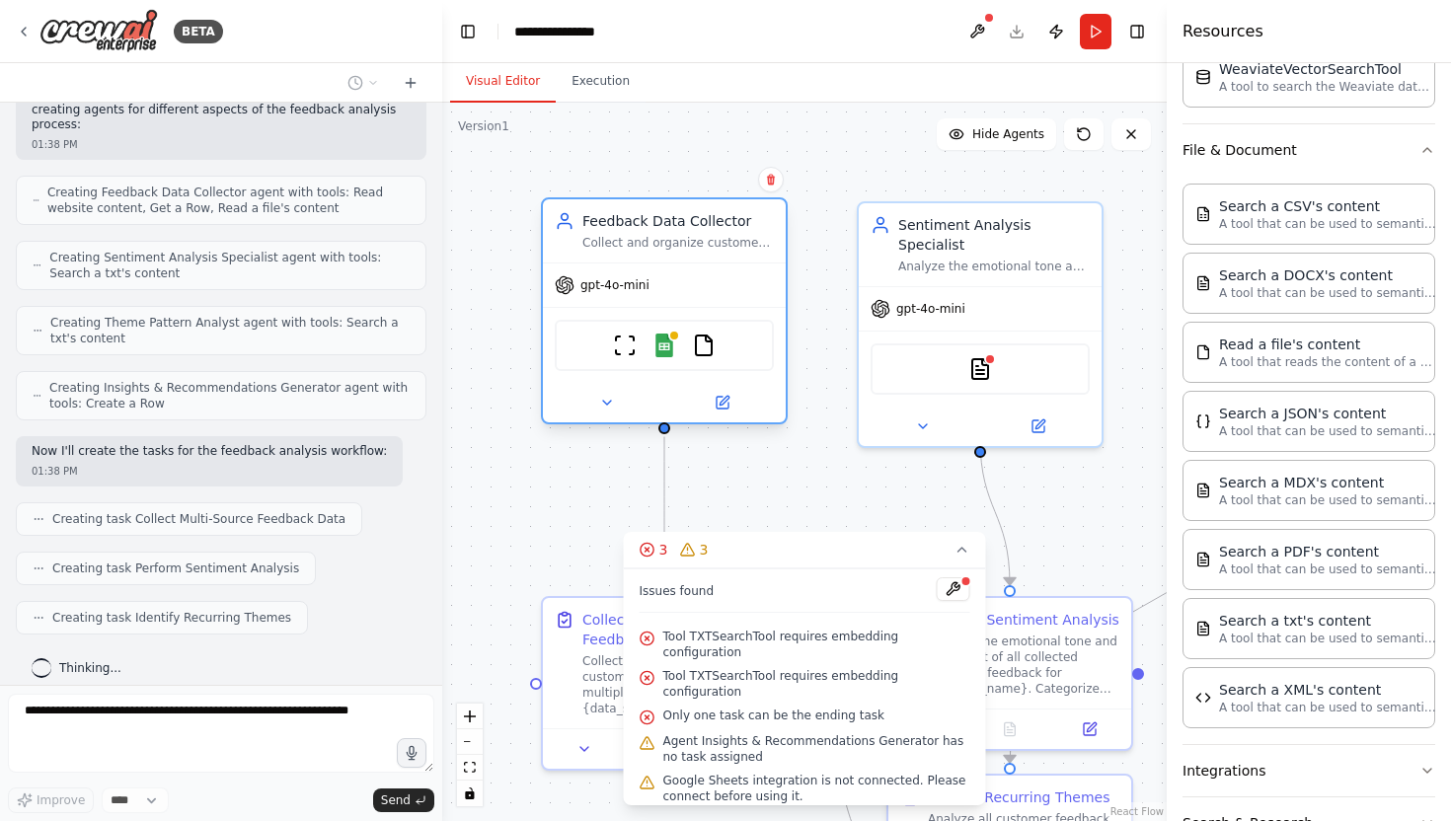
click at [765, 237] on div "Collect and organize customer feedback data from multiple sources including {da…" at bounding box center [677, 243] width 191 height 16
click at [770, 184] on icon at bounding box center [771, 180] width 8 height 11
click at [723, 182] on button "Confirm" at bounding box center [714, 180] width 70 height 24
click at [947, 283] on div "gpt-4o-mini" at bounding box center [979, 304] width 243 height 43
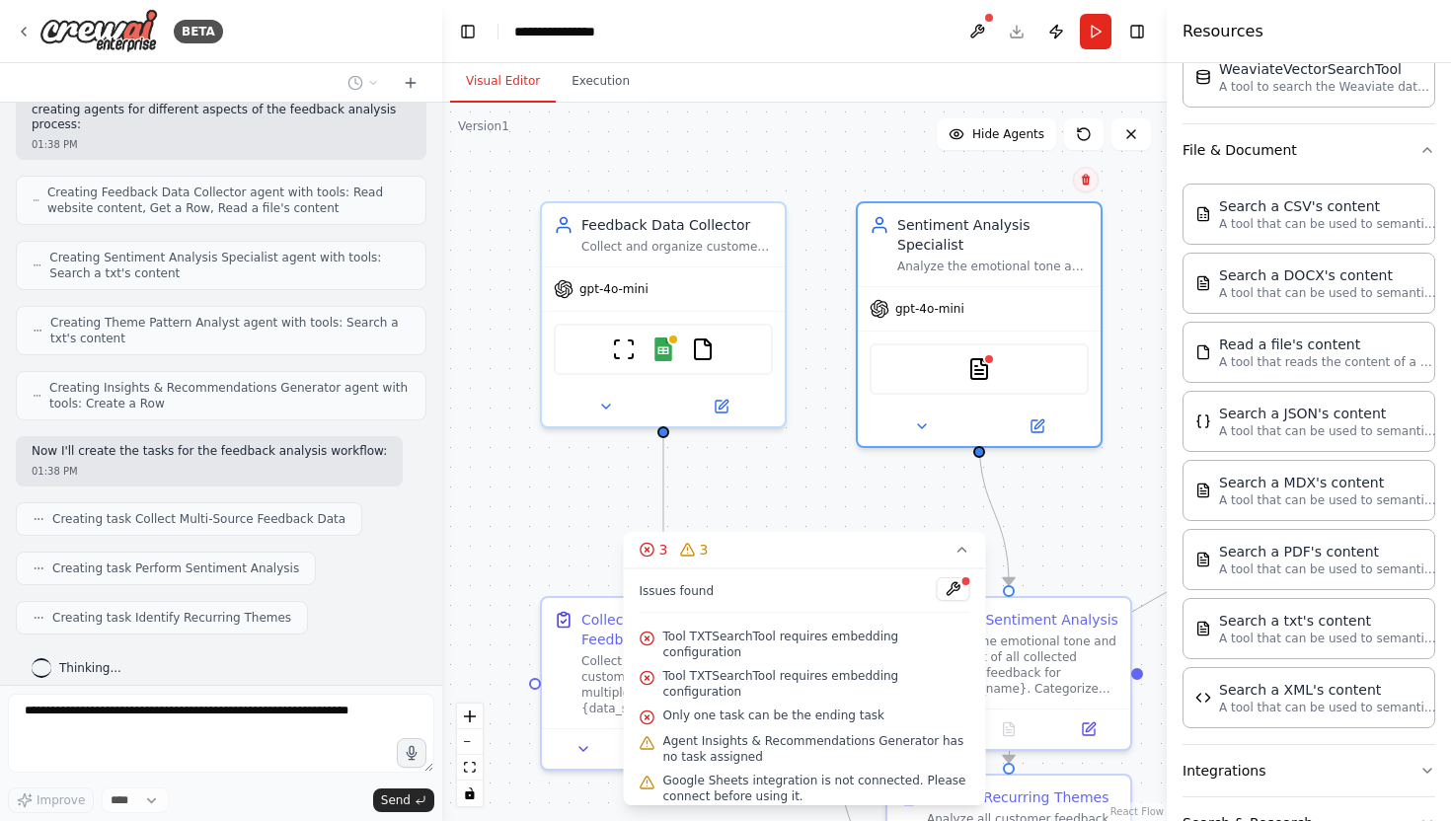
click at [1086, 177] on icon at bounding box center [1086, 180] width 8 height 11
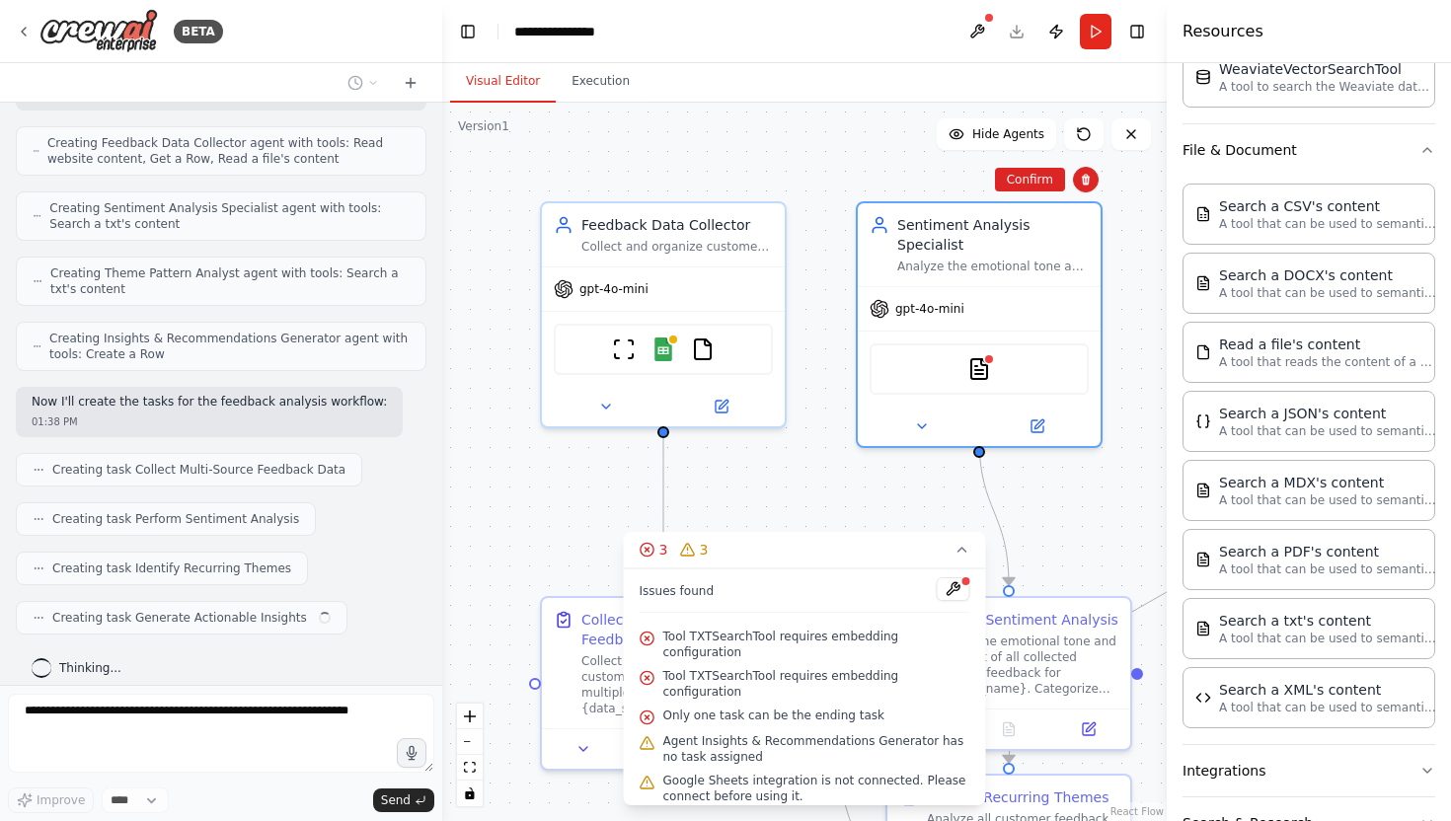
click at [1034, 178] on div ".deletable-edge-delete-btn { width: 20px; height: 20px; border: 0px solid #ffff…" at bounding box center [804, 462] width 725 height 719
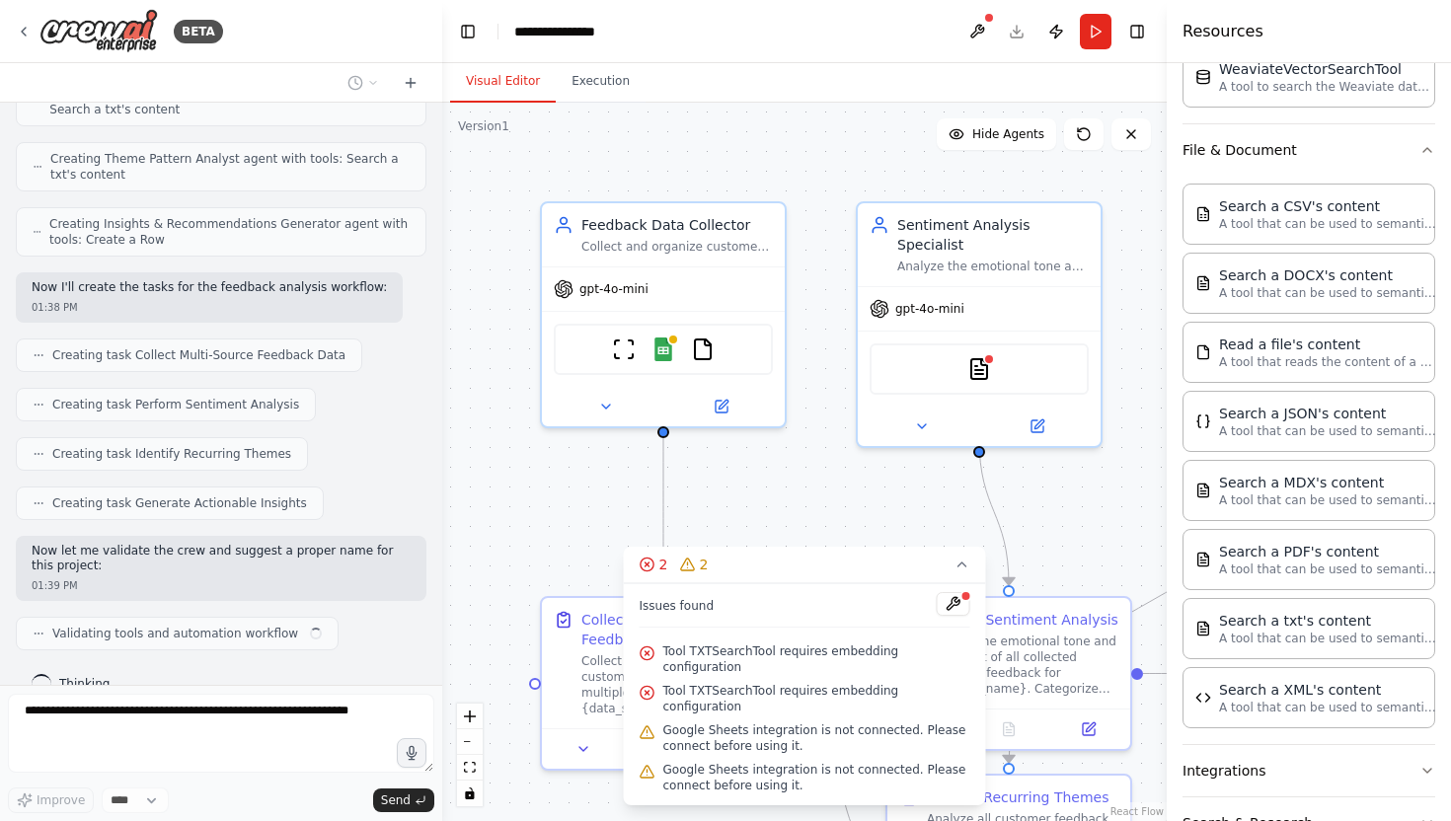
scroll to position [986, 0]
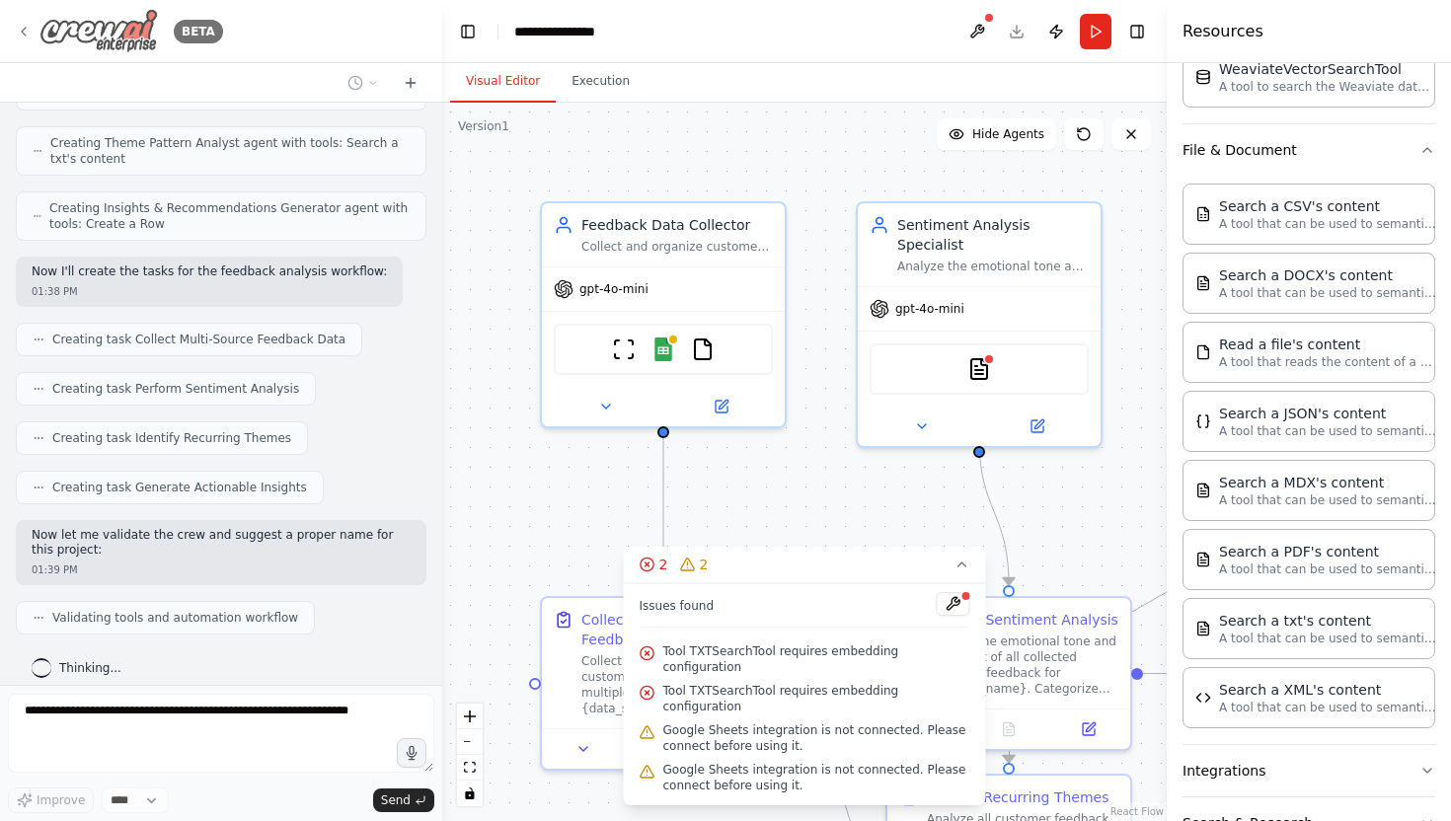
click at [100, 26] on img at bounding box center [98, 31] width 118 height 44
